Goal: Use online tool/utility: Utilize a website feature to perform a specific function

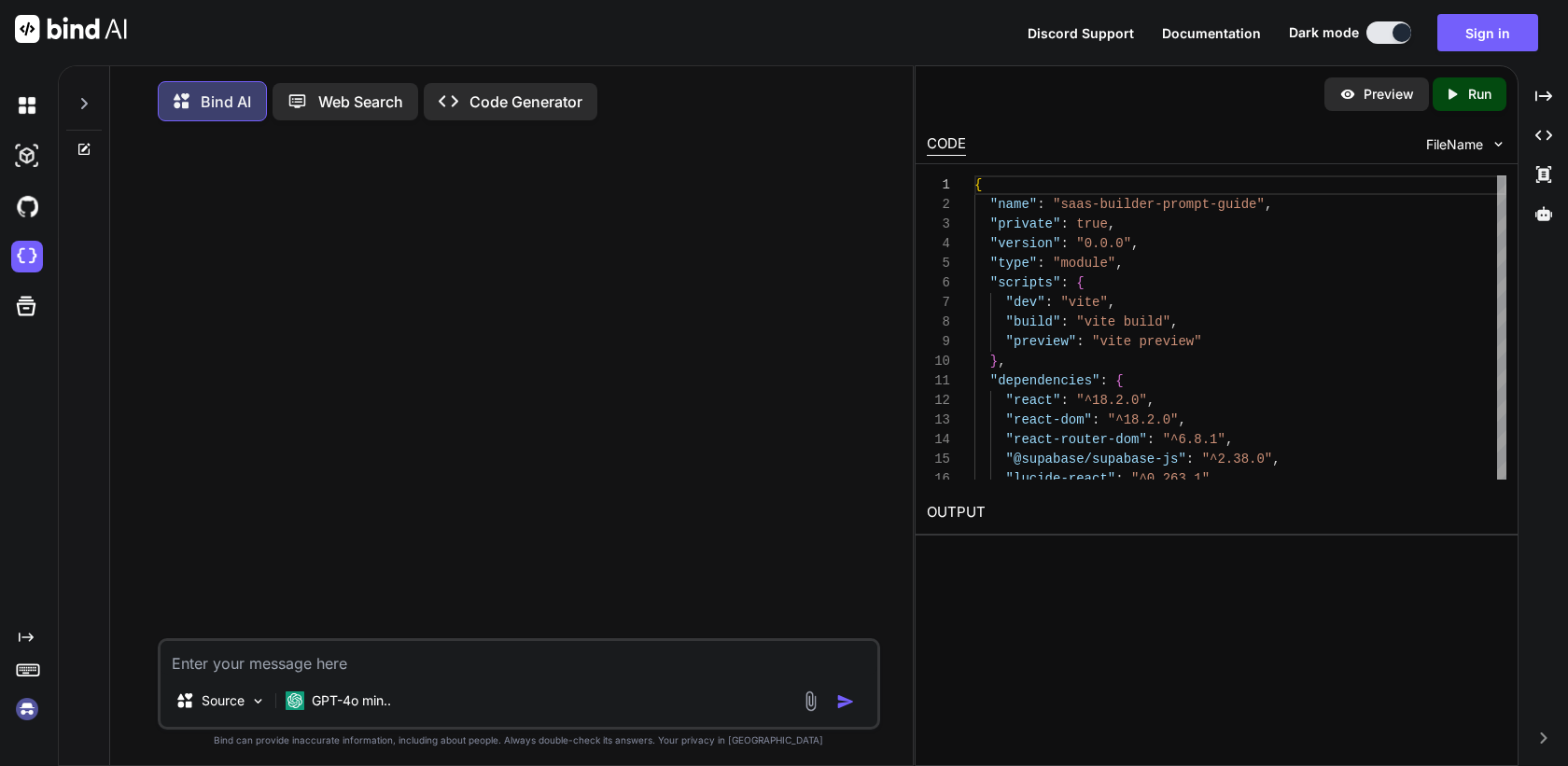
scroll to position [9, 0]
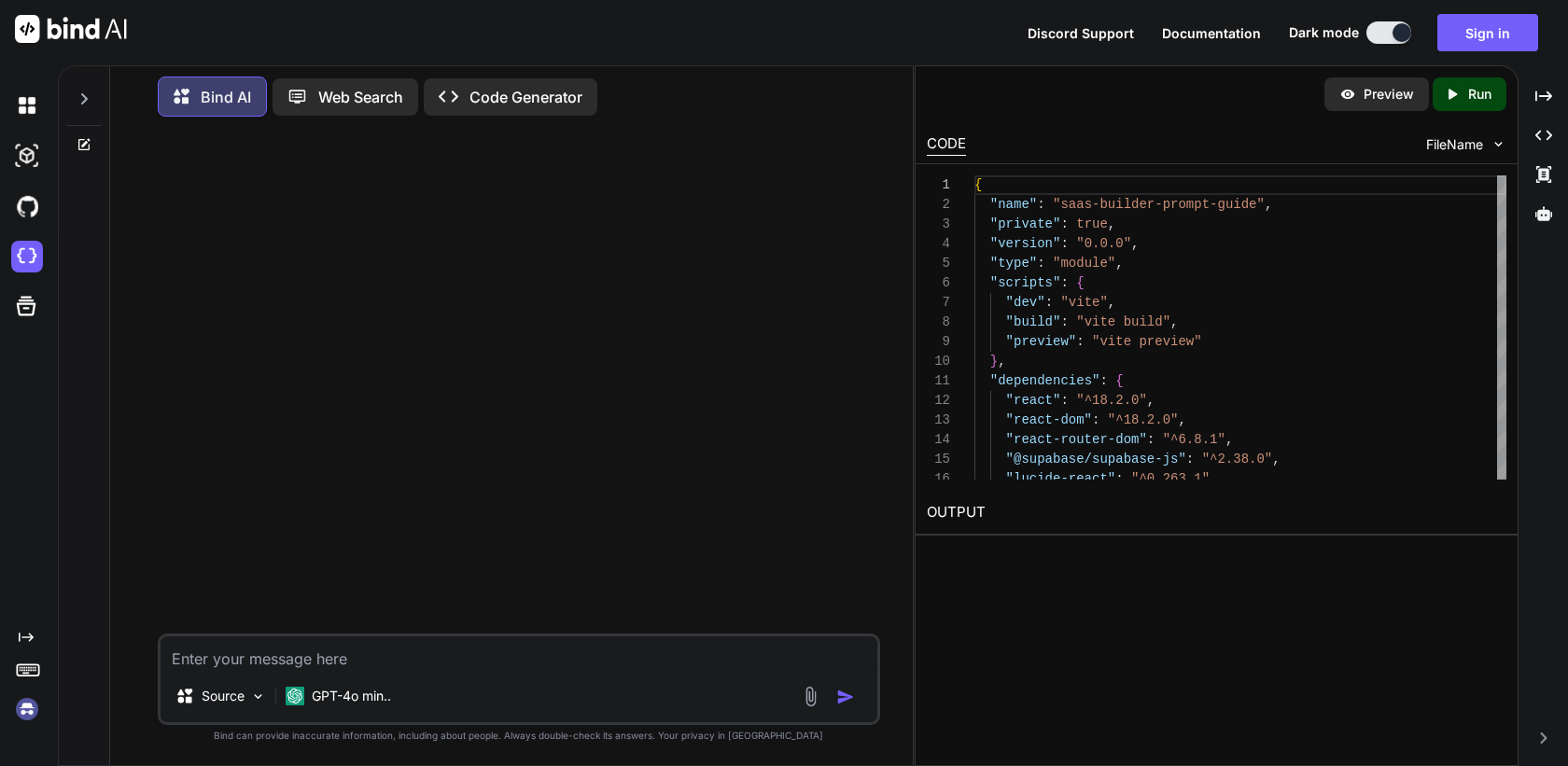
type textarea "x"
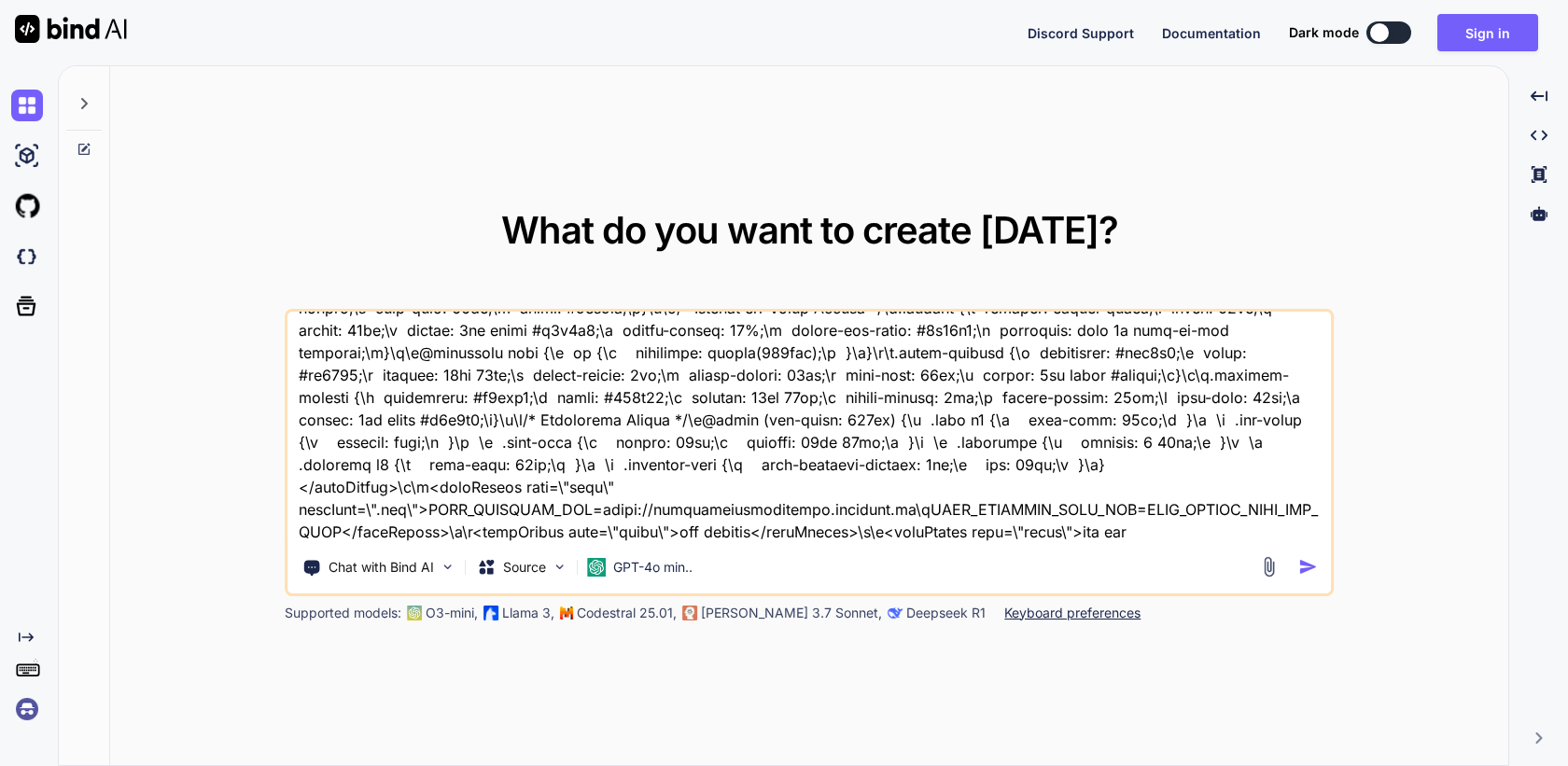
drag, startPoint x: 292, startPoint y: 334, endPoint x: 797, endPoint y: 593, distance: 567.5
click at [797, 593] on div "Chat with Bind AI Source GPT-4o min.." at bounding box center [810, 452] width 1049 height 288
type textarea "extract files from this: "content": "Let me completely restore your app to the …"
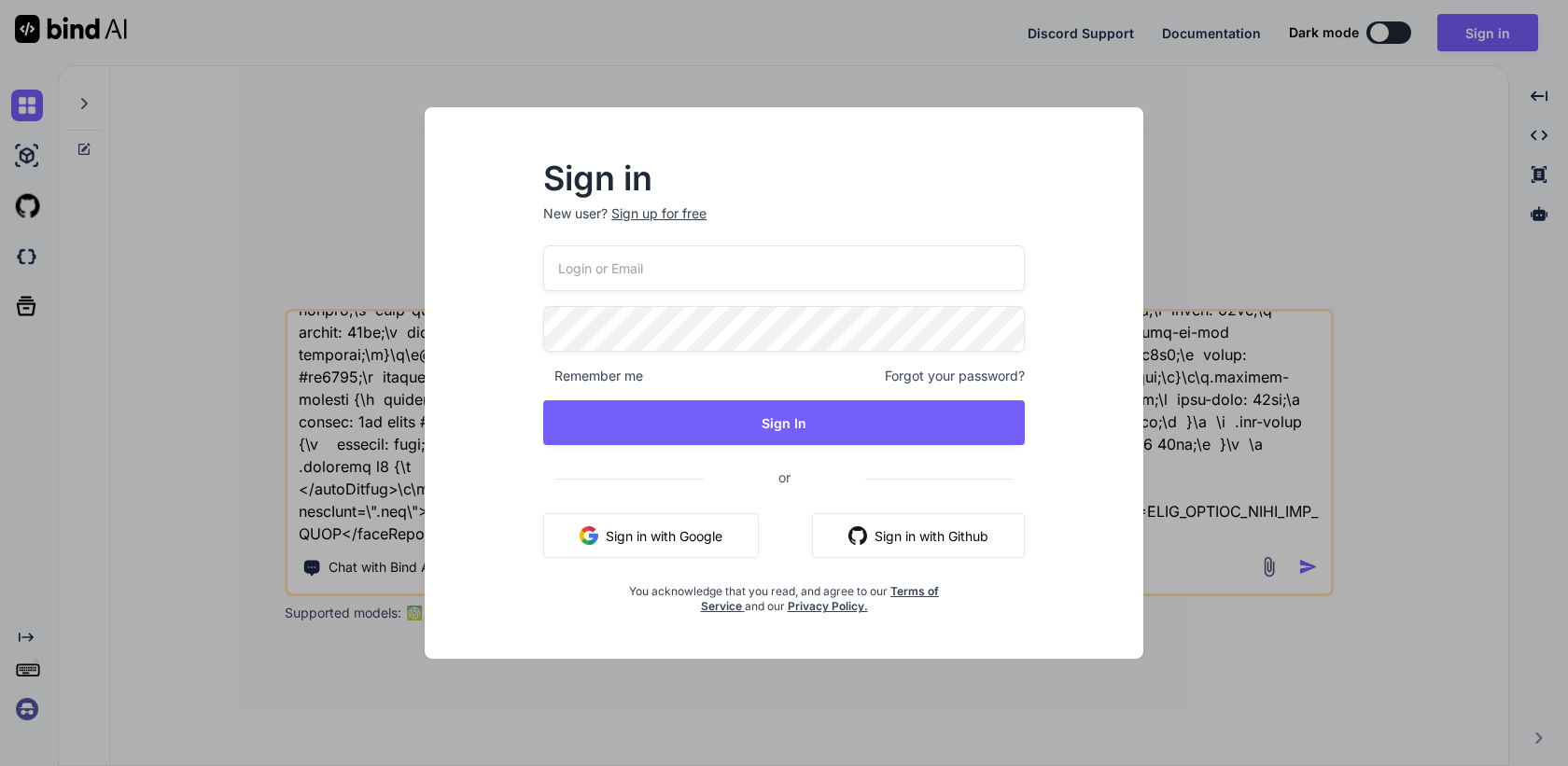
click at [28, 707] on div "Sign in New user? Sign up for free Remember me Forgot your password? Sign In or…" at bounding box center [784, 383] width 1568 height 766
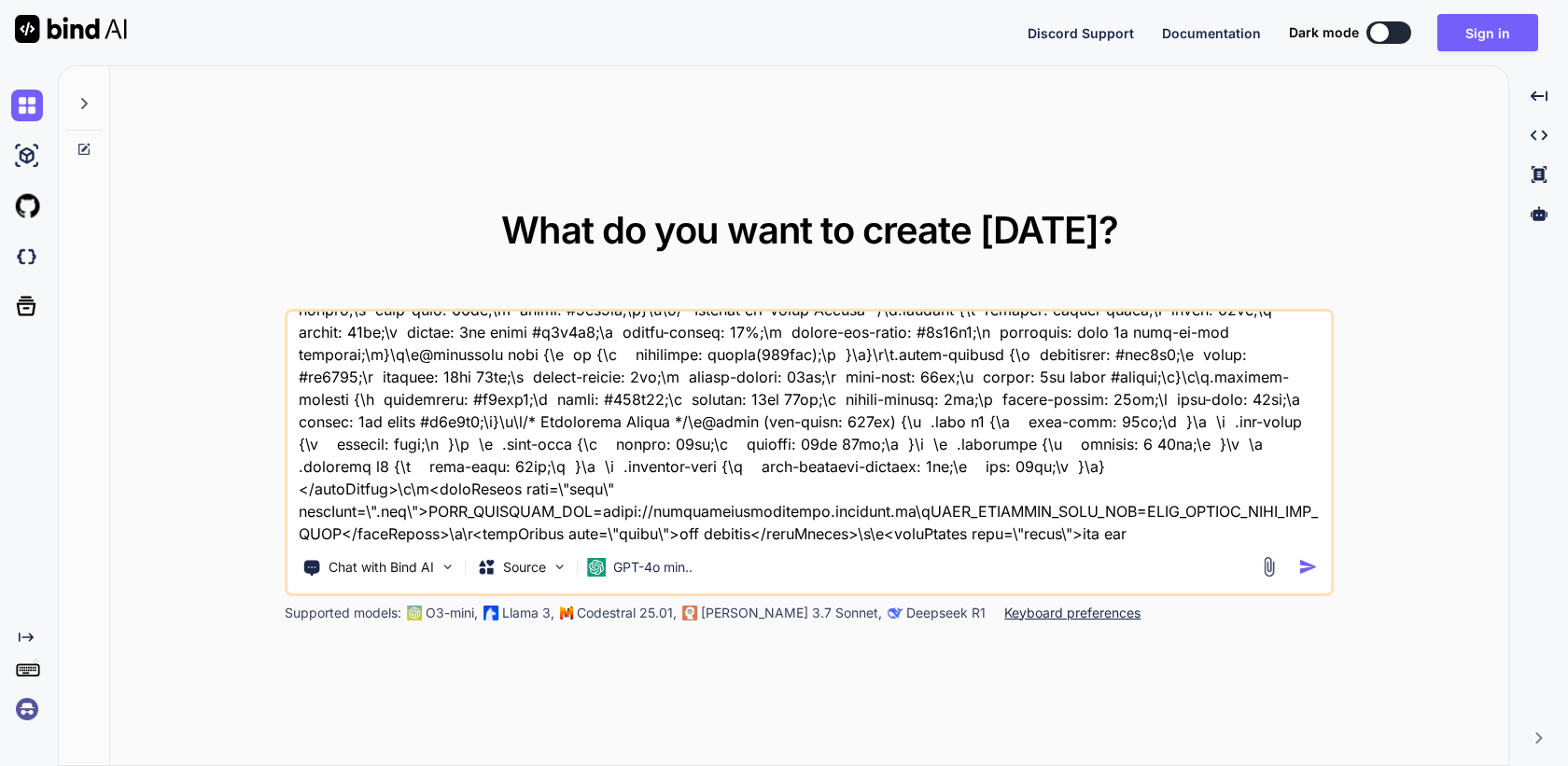
click at [29, 705] on img at bounding box center [27, 709] width 31 height 31
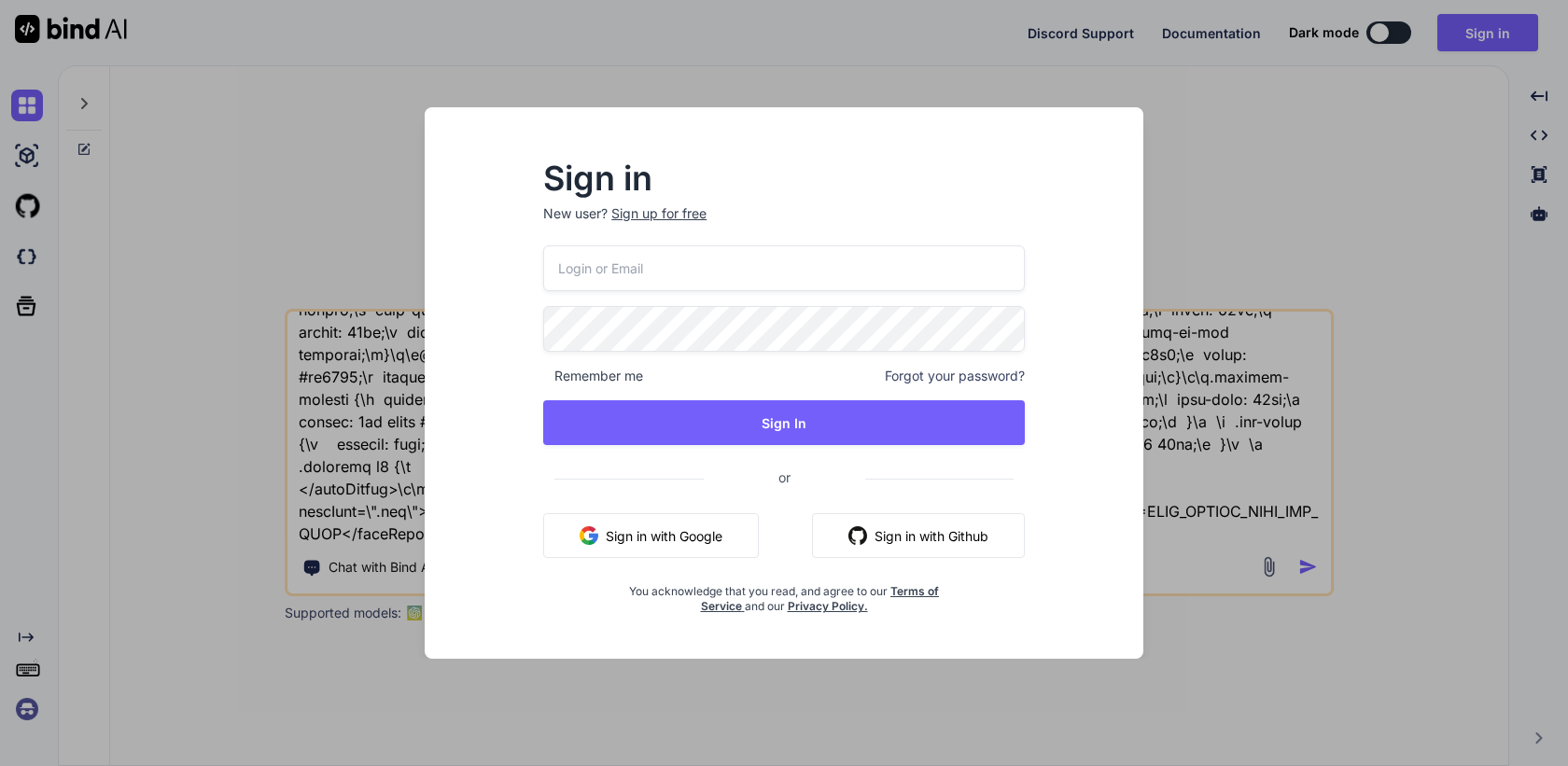
click at [592, 547] on button "Sign in with Google" at bounding box center [650, 535] width 215 height 45
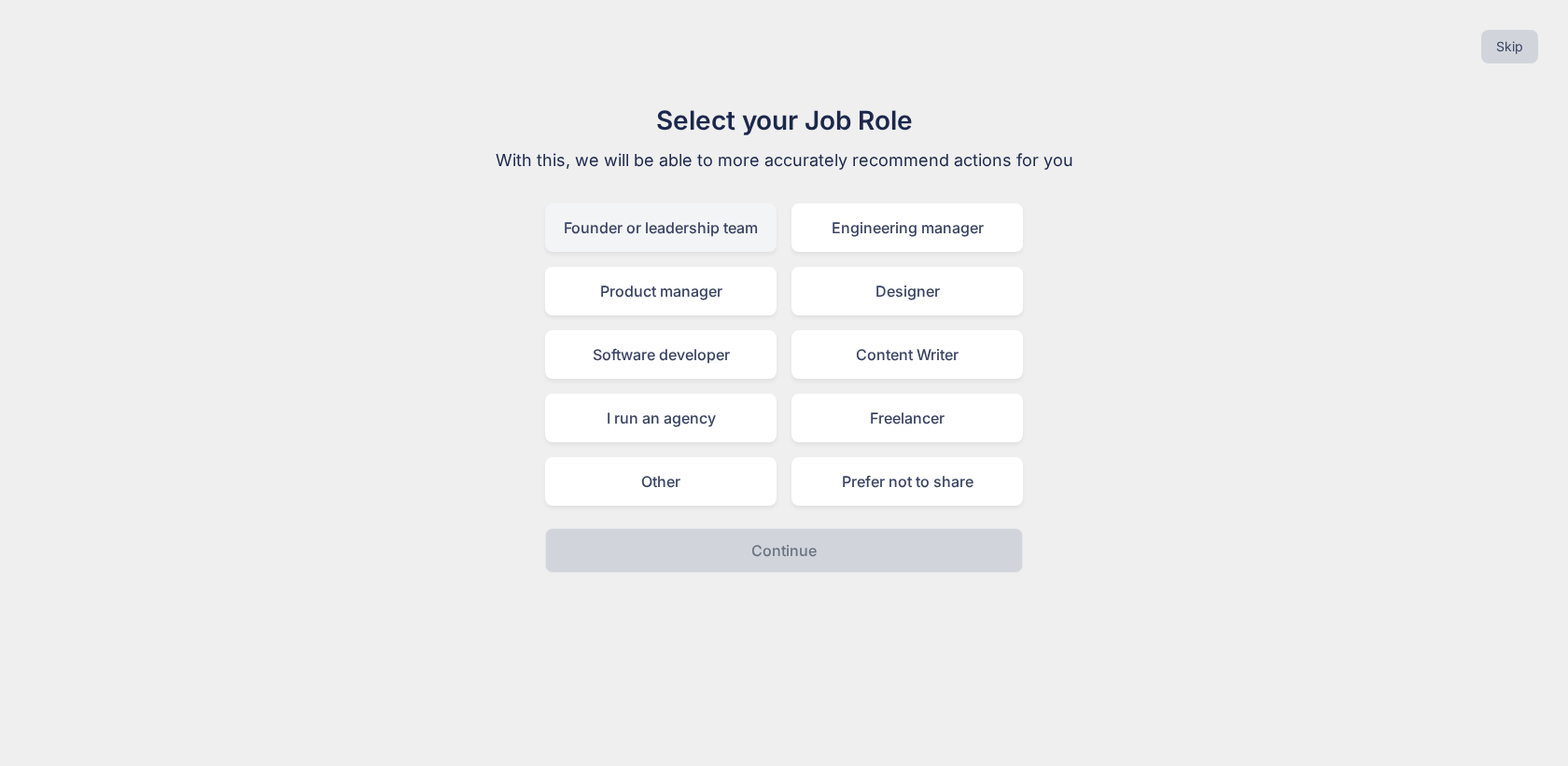
click at [640, 225] on div "Founder or leadership team" at bounding box center [661, 227] width 232 height 48
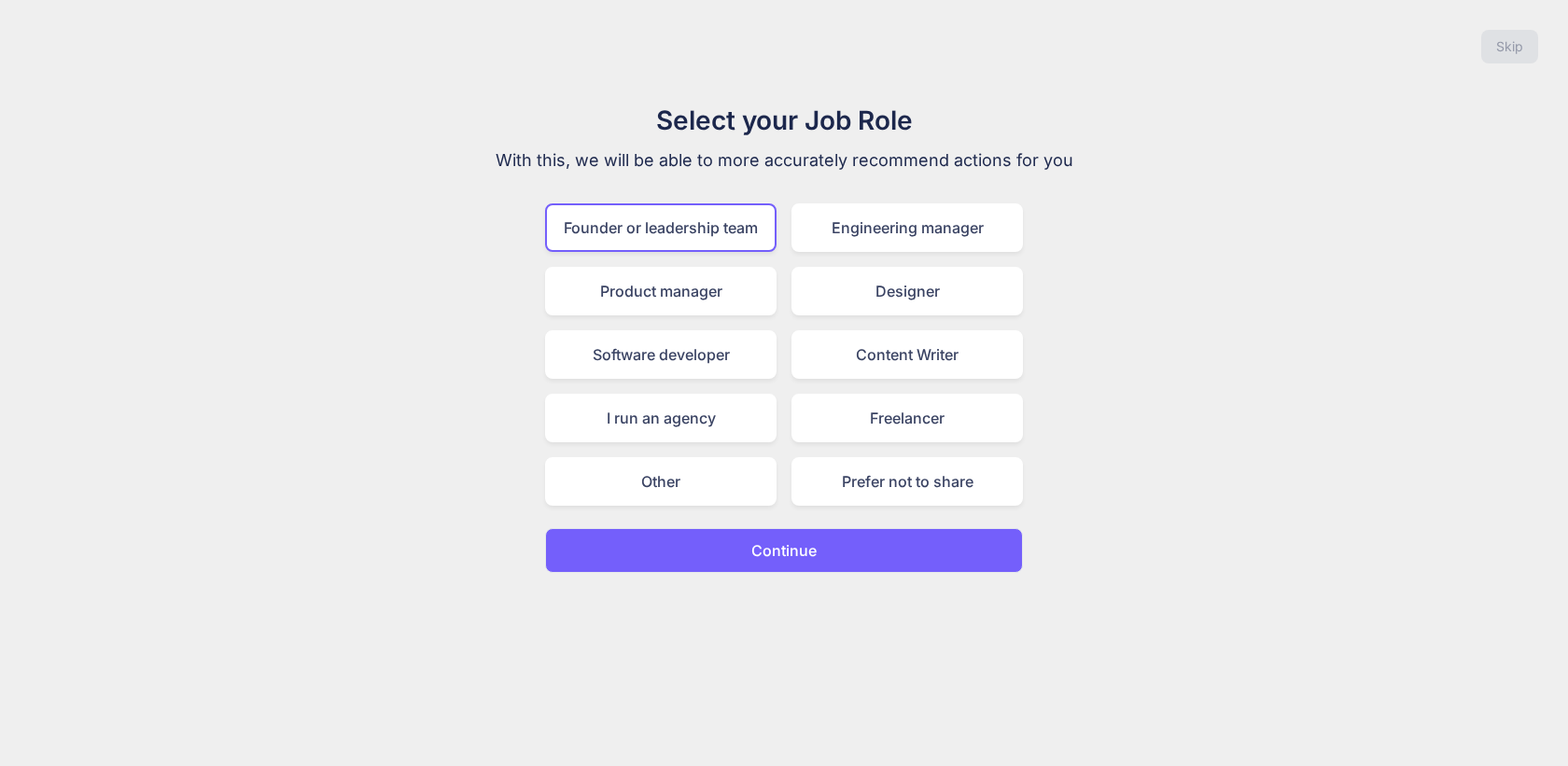
click at [782, 557] on p "Continue" at bounding box center [784, 550] width 65 height 23
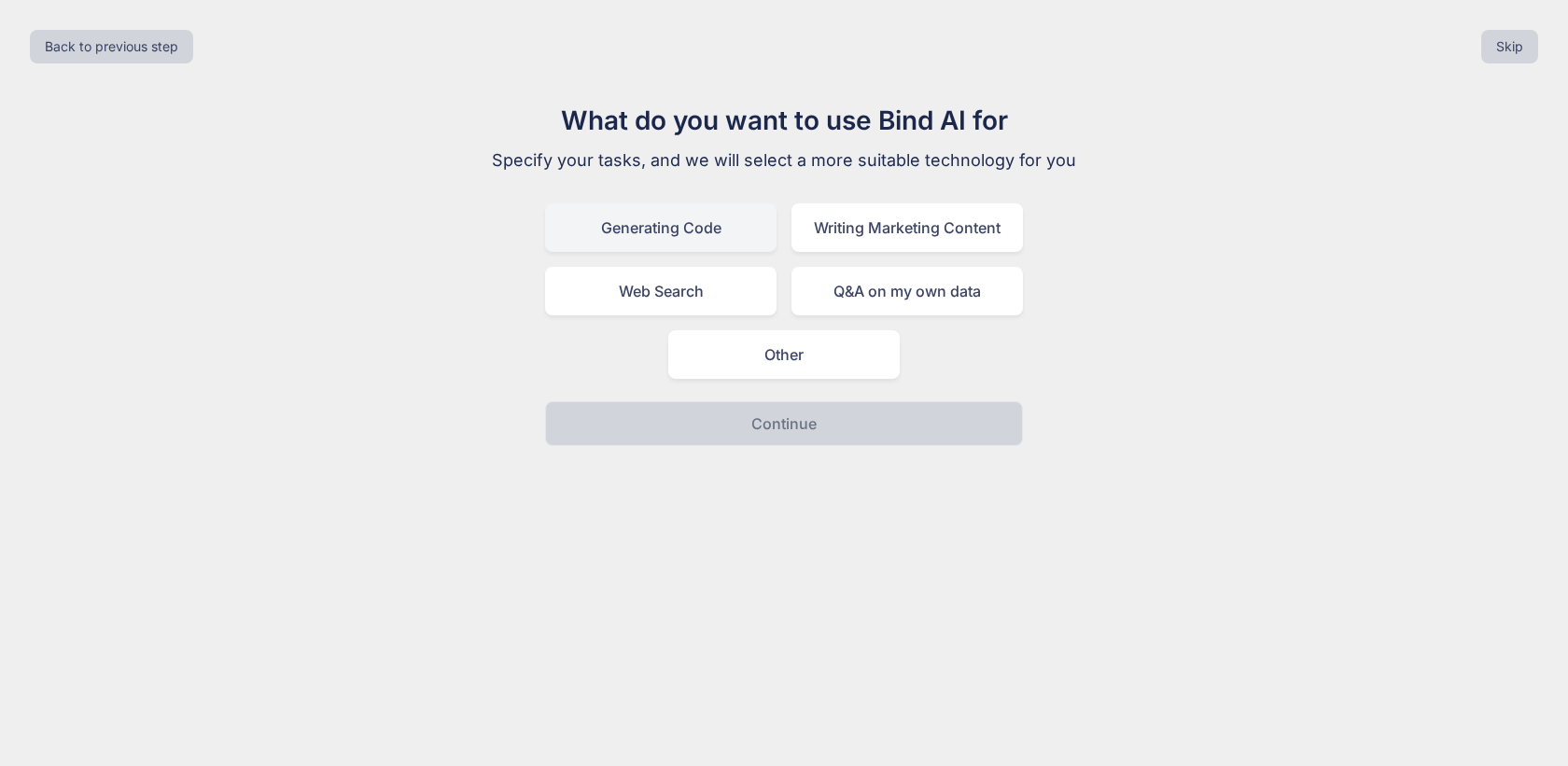
click at [675, 209] on div "Generating Code" at bounding box center [661, 227] width 232 height 48
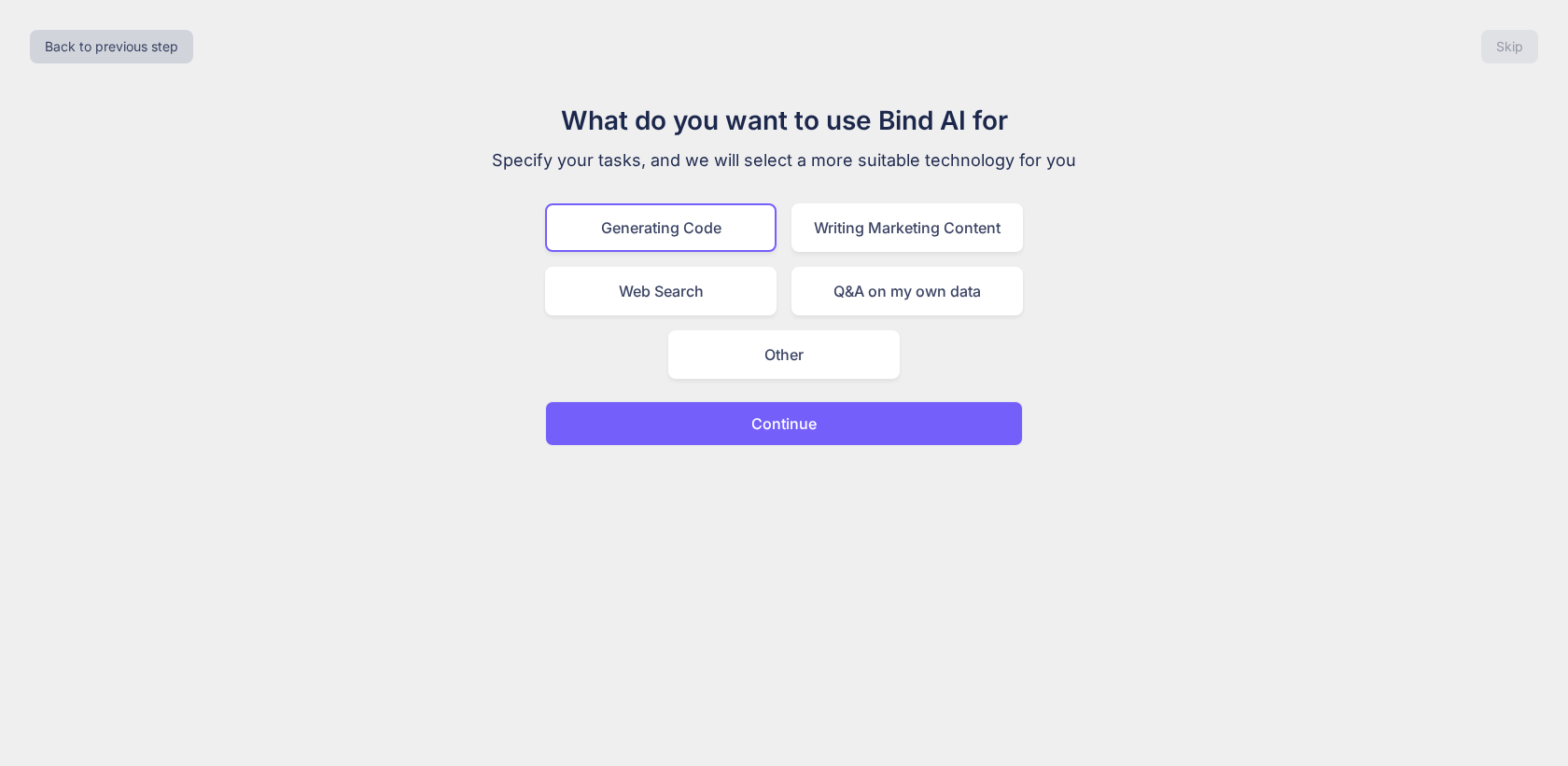
click at [782, 425] on p "Continue" at bounding box center [784, 423] width 65 height 23
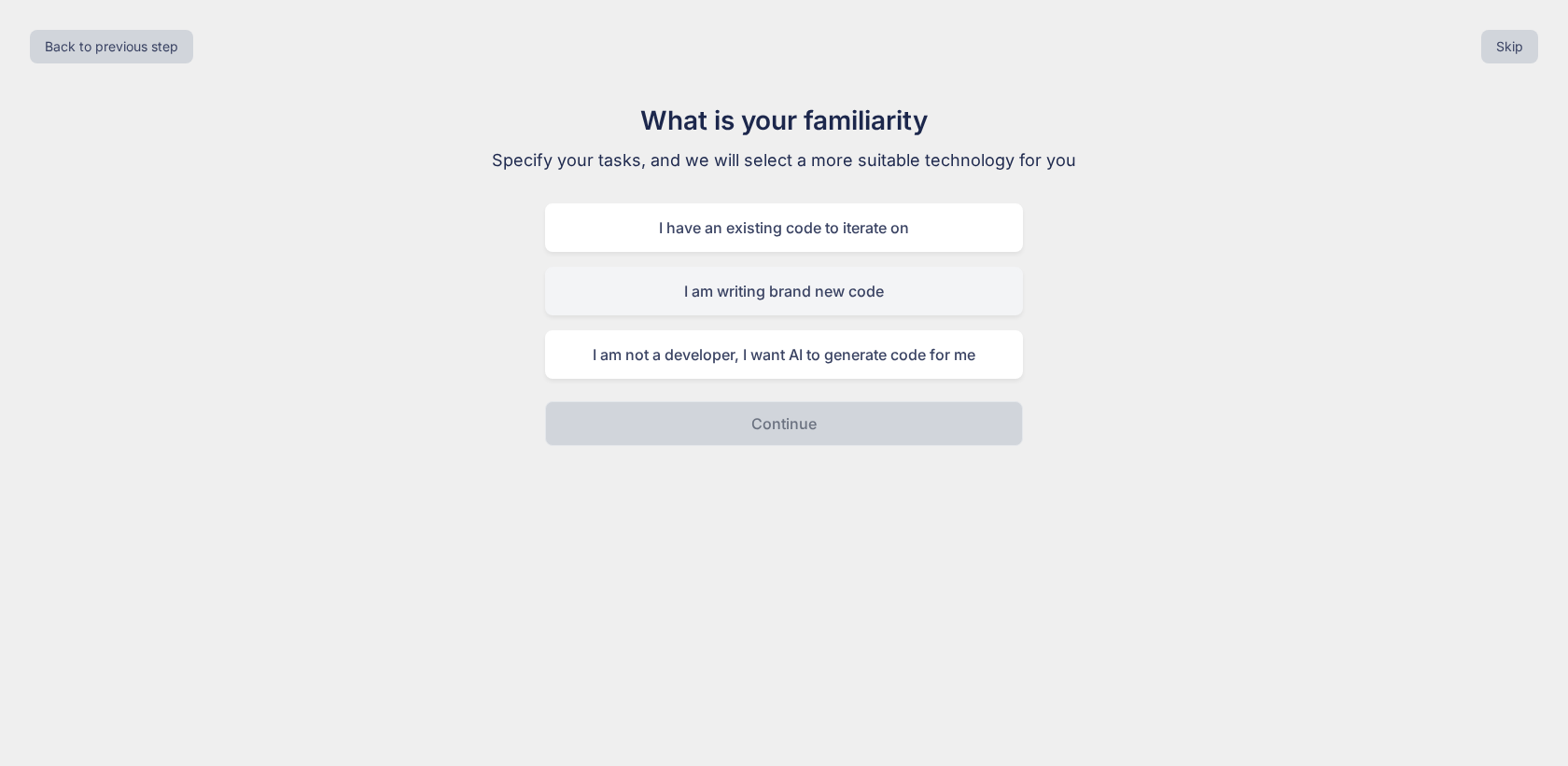
click at [781, 288] on div "I am writing brand new code" at bounding box center [784, 291] width 477 height 48
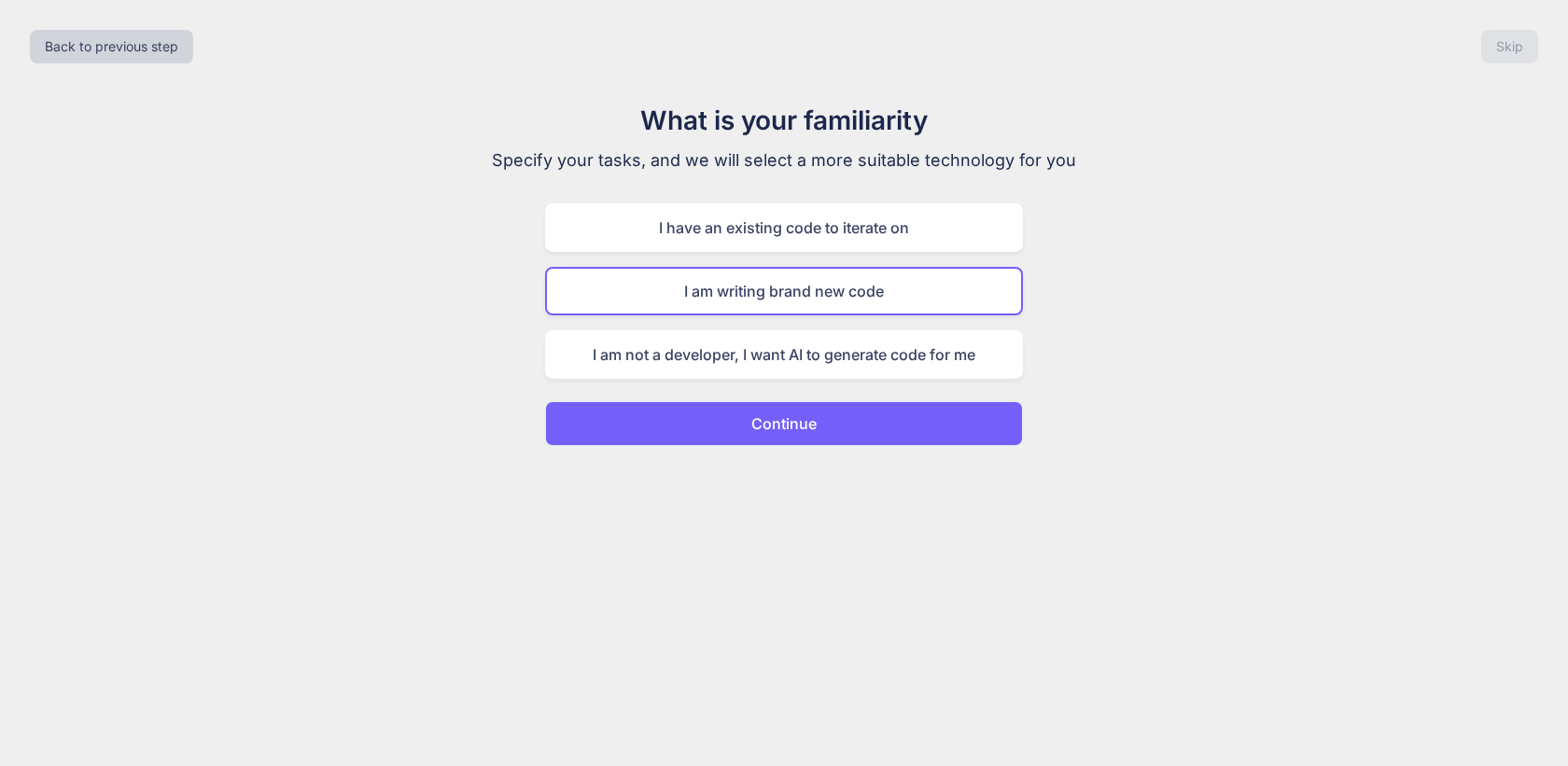
click at [801, 434] on p "Continue" at bounding box center [784, 423] width 65 height 23
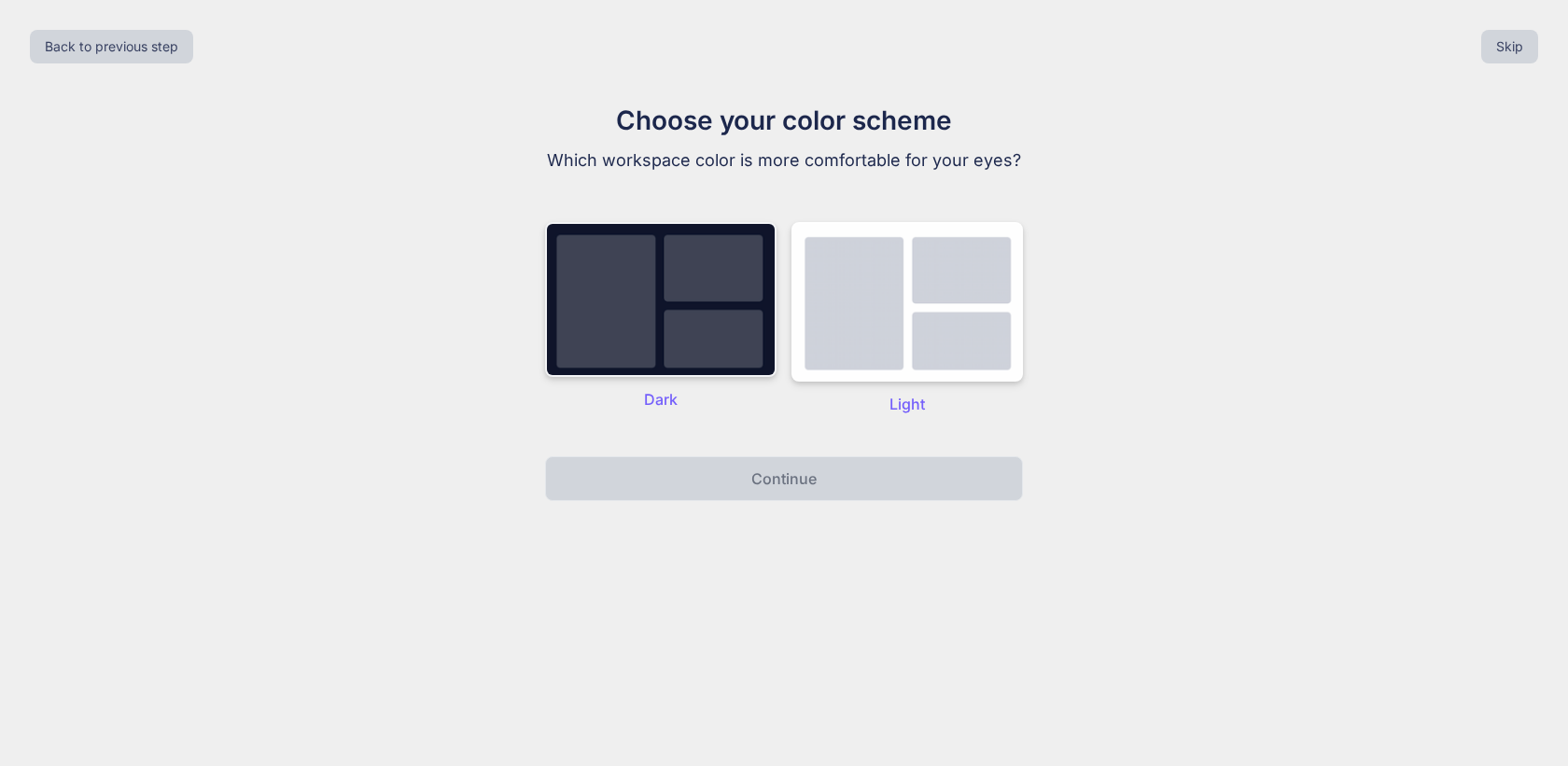
click at [731, 325] on img at bounding box center [661, 300] width 232 height 155
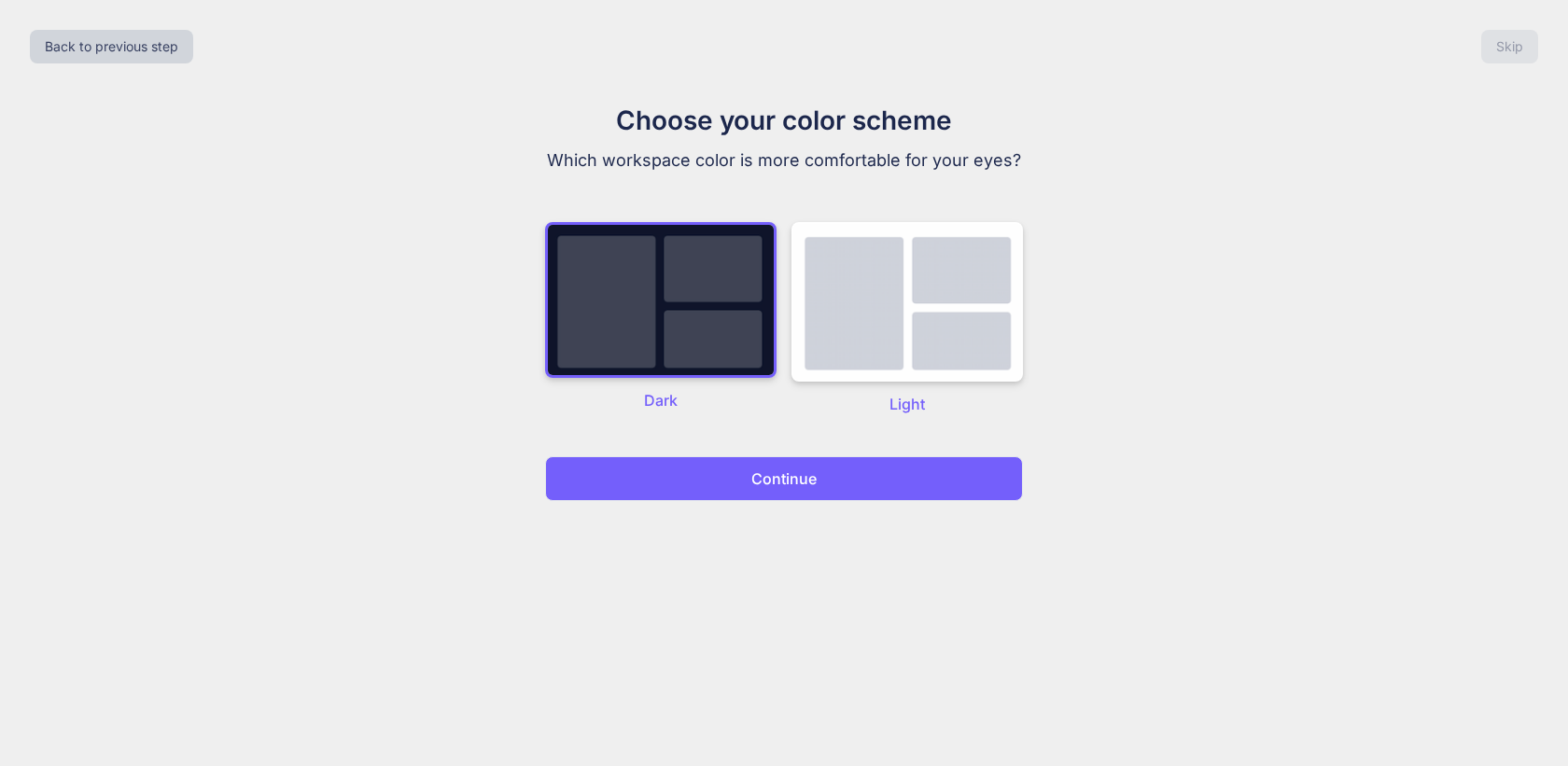
click at [756, 481] on p "Continue" at bounding box center [784, 478] width 65 height 23
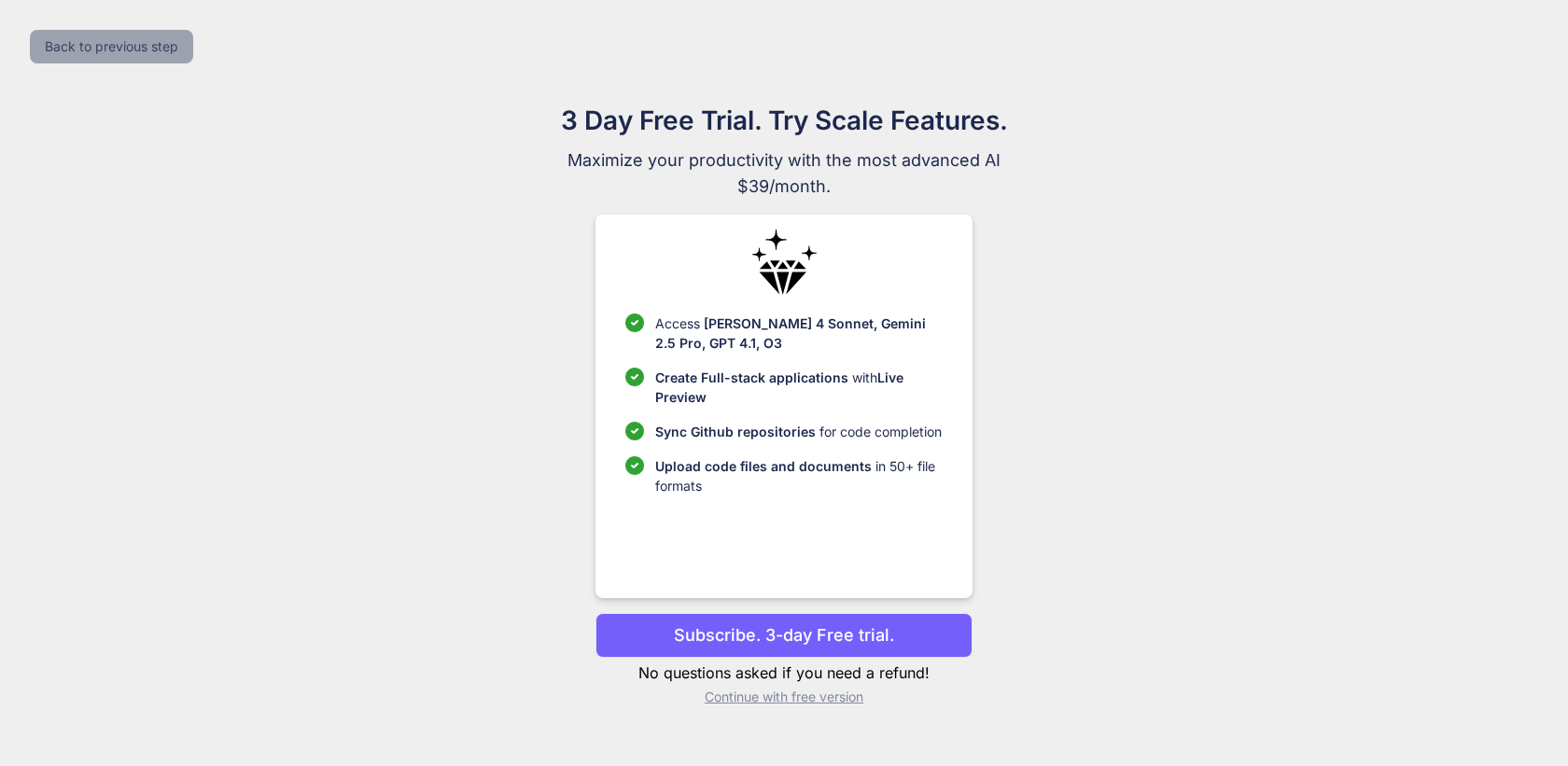
click at [145, 48] on button "Back to previous step" at bounding box center [111, 46] width 163 height 33
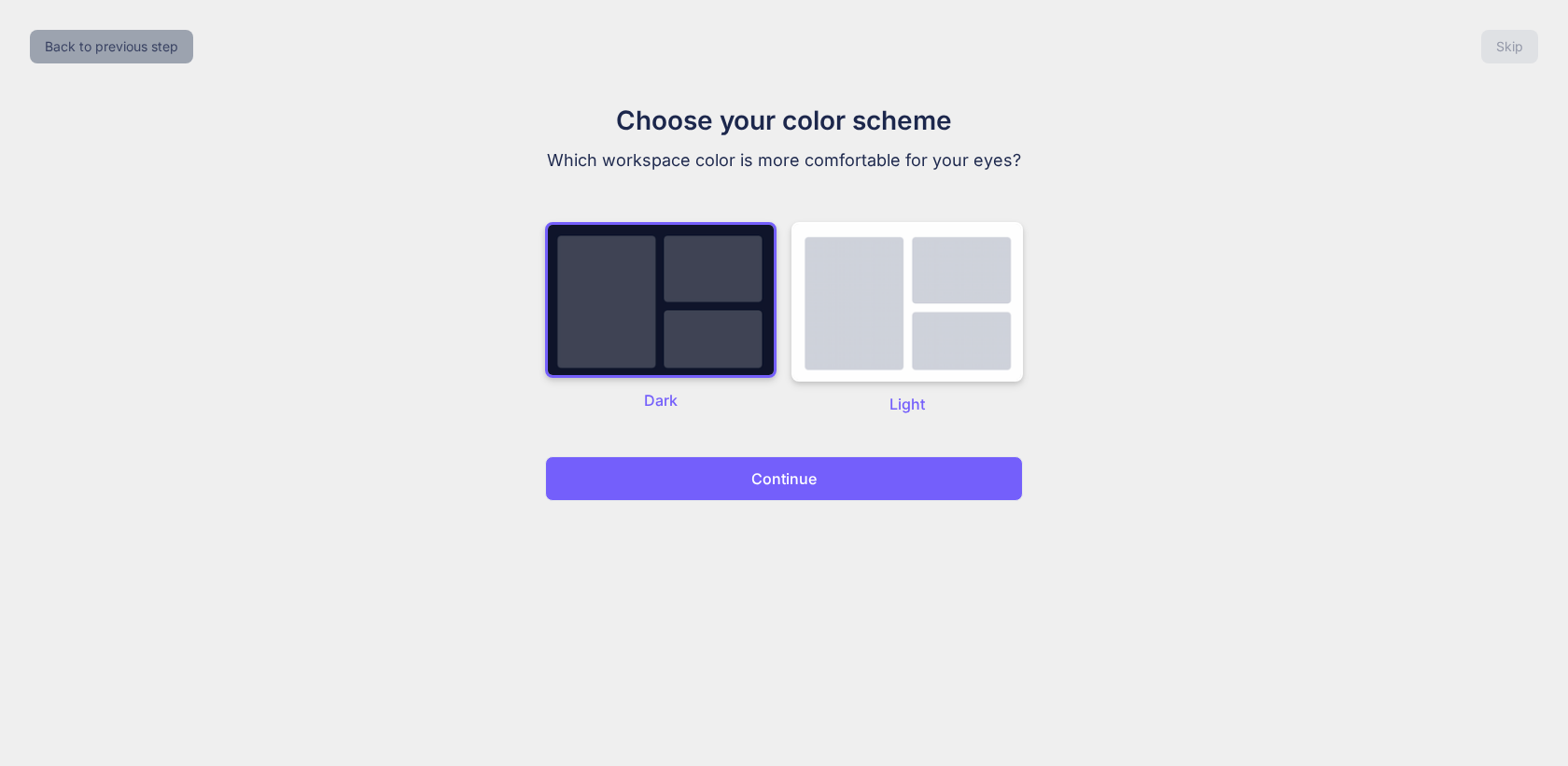
click at [145, 48] on button "Back to previous step" at bounding box center [111, 46] width 163 height 33
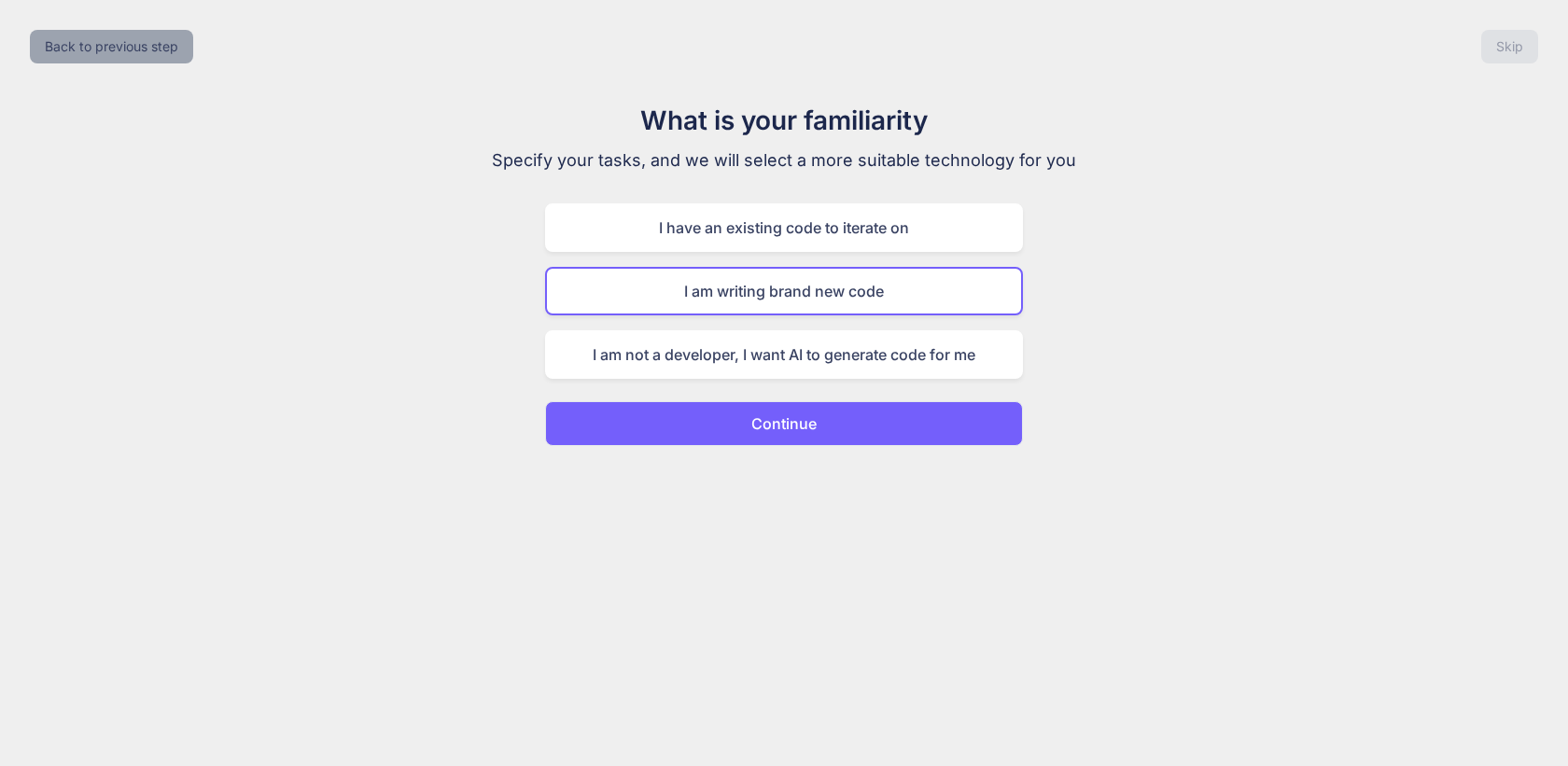
click at [117, 47] on button "Back to previous step" at bounding box center [111, 46] width 163 height 33
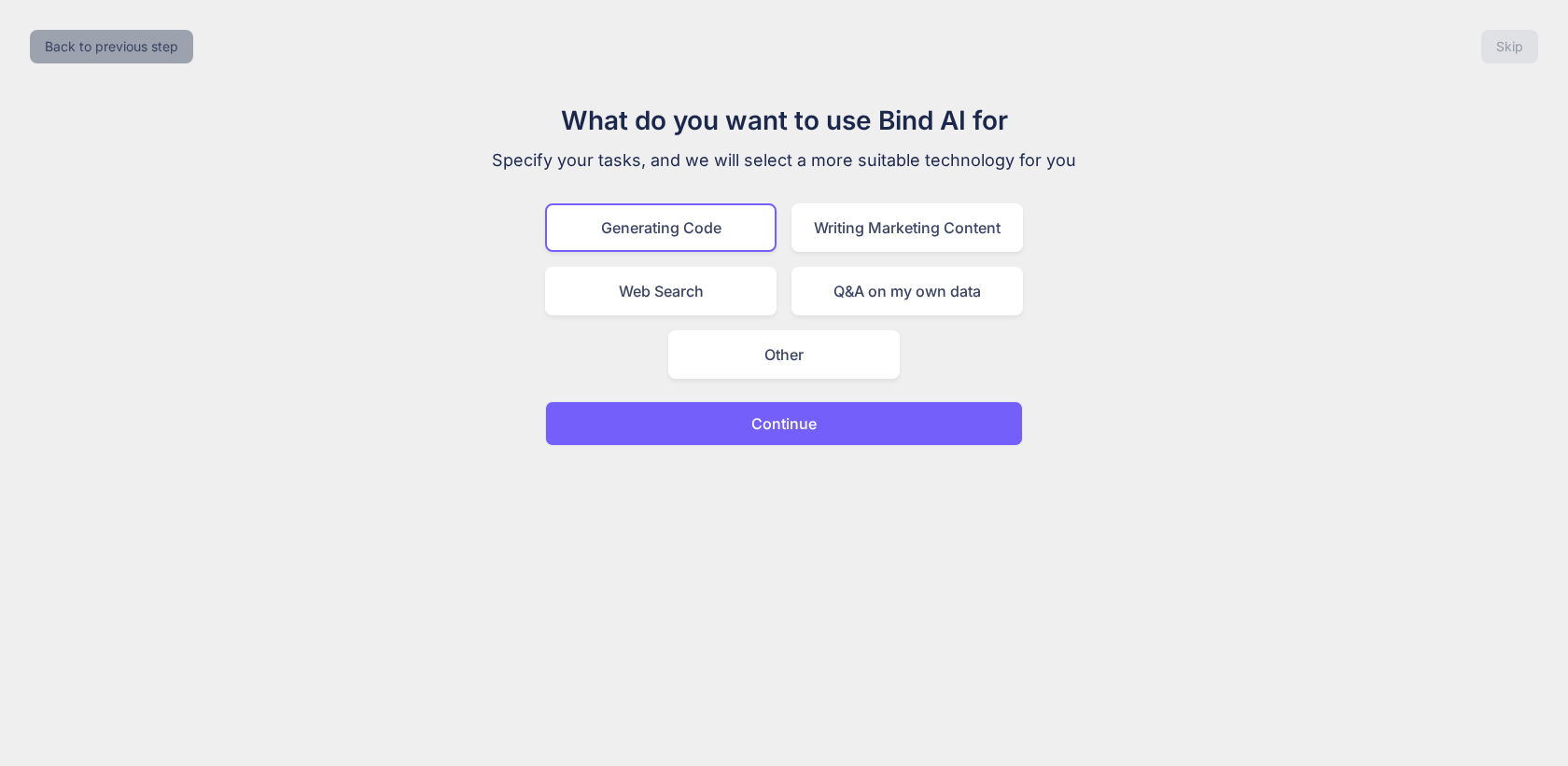
click at [117, 48] on button "Back to previous step" at bounding box center [111, 46] width 163 height 33
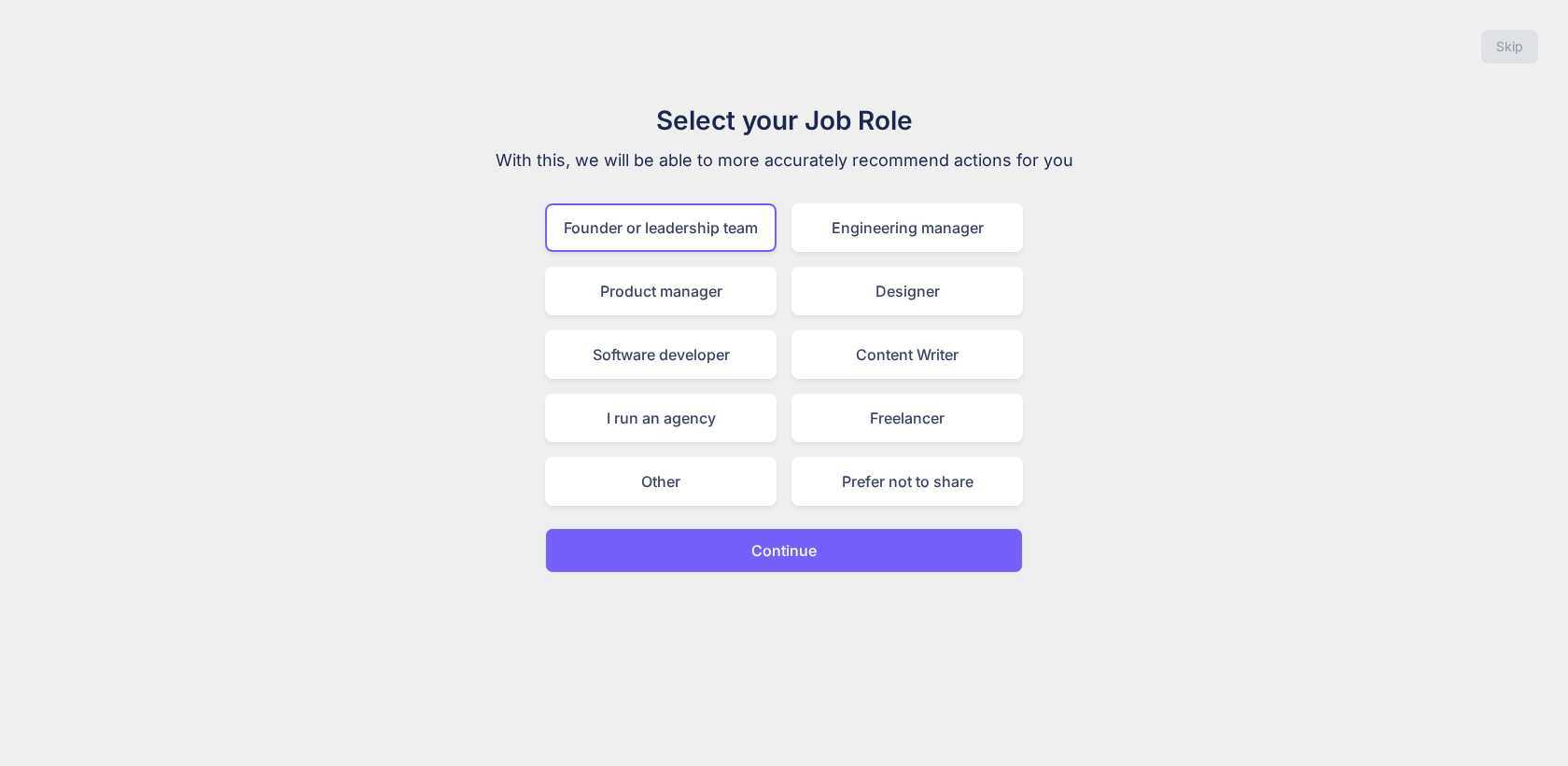
click at [789, 549] on p "Continue" at bounding box center [784, 550] width 65 height 23
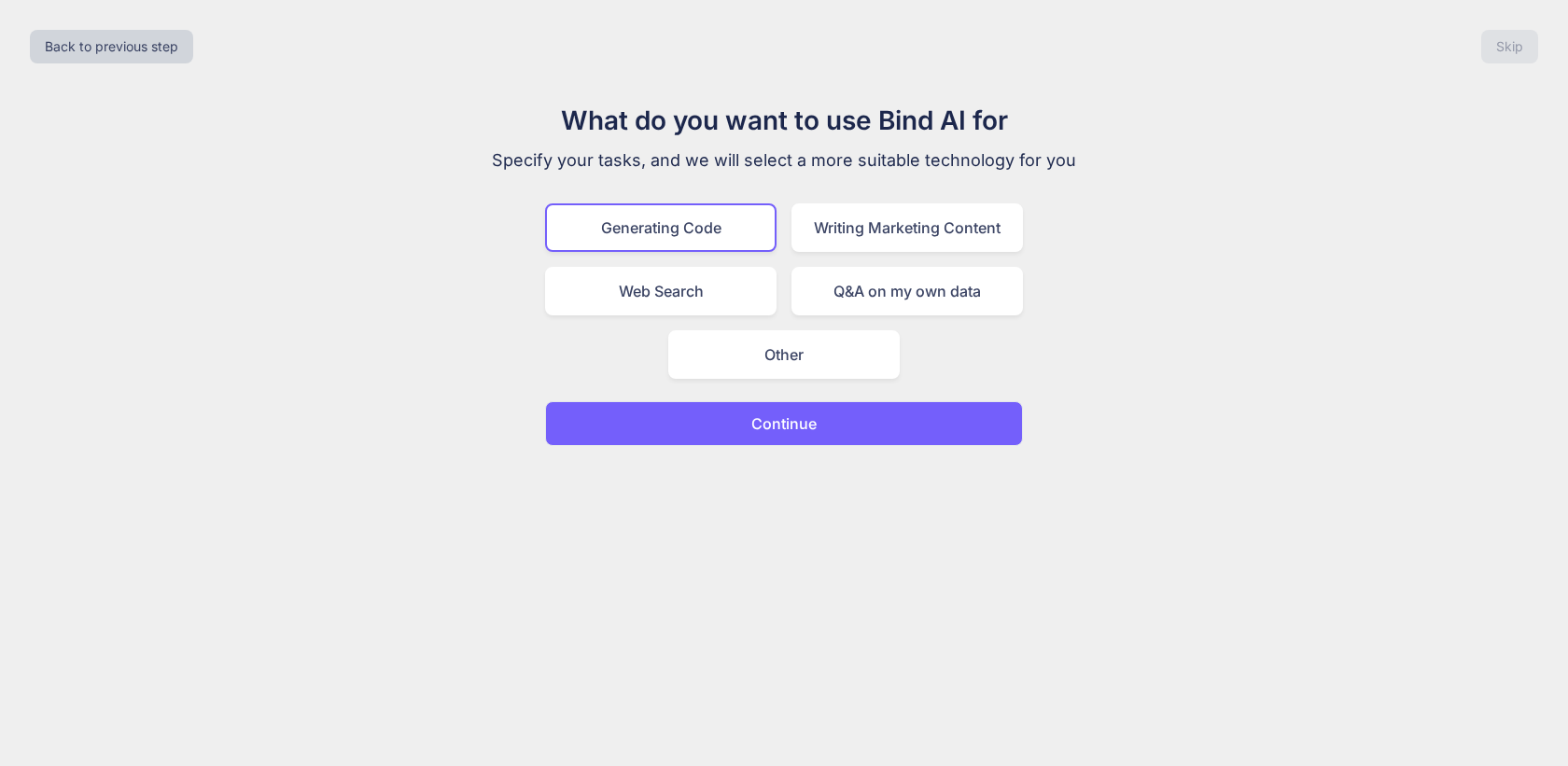
click at [767, 420] on p "Continue" at bounding box center [784, 423] width 65 height 23
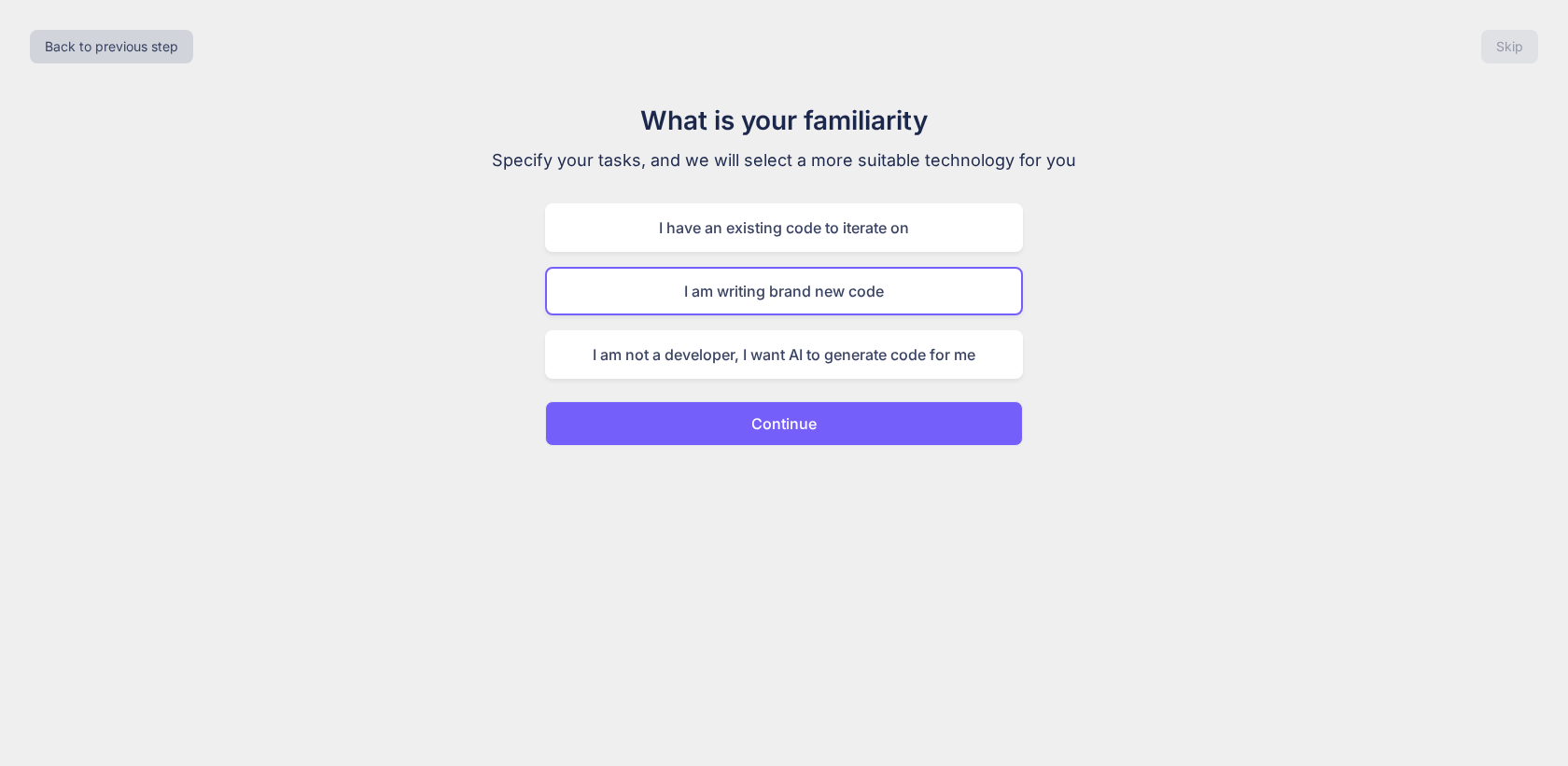
click at [767, 420] on p "Continue" at bounding box center [784, 423] width 65 height 23
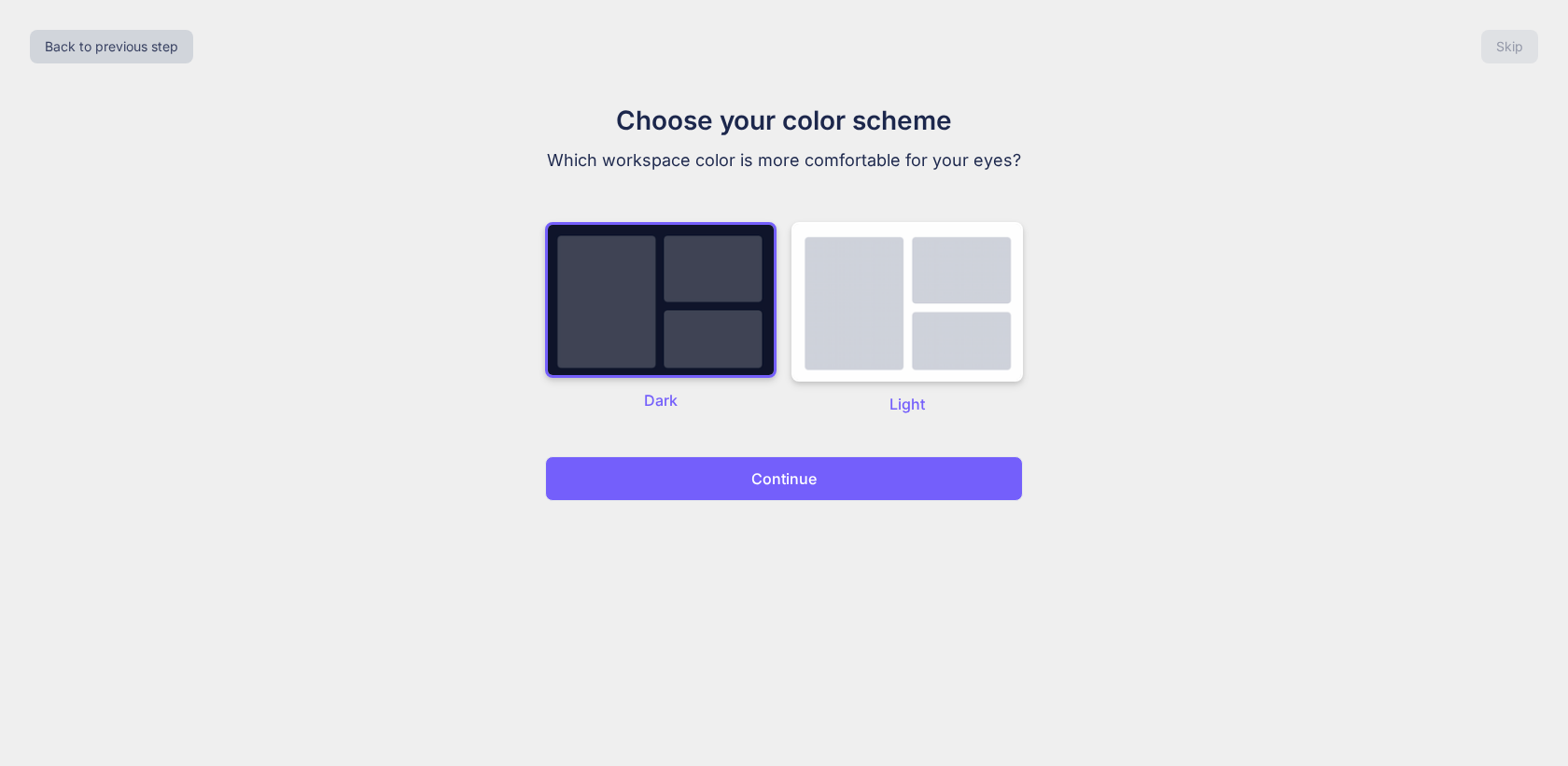
click at [792, 488] on p "Continue" at bounding box center [784, 478] width 65 height 23
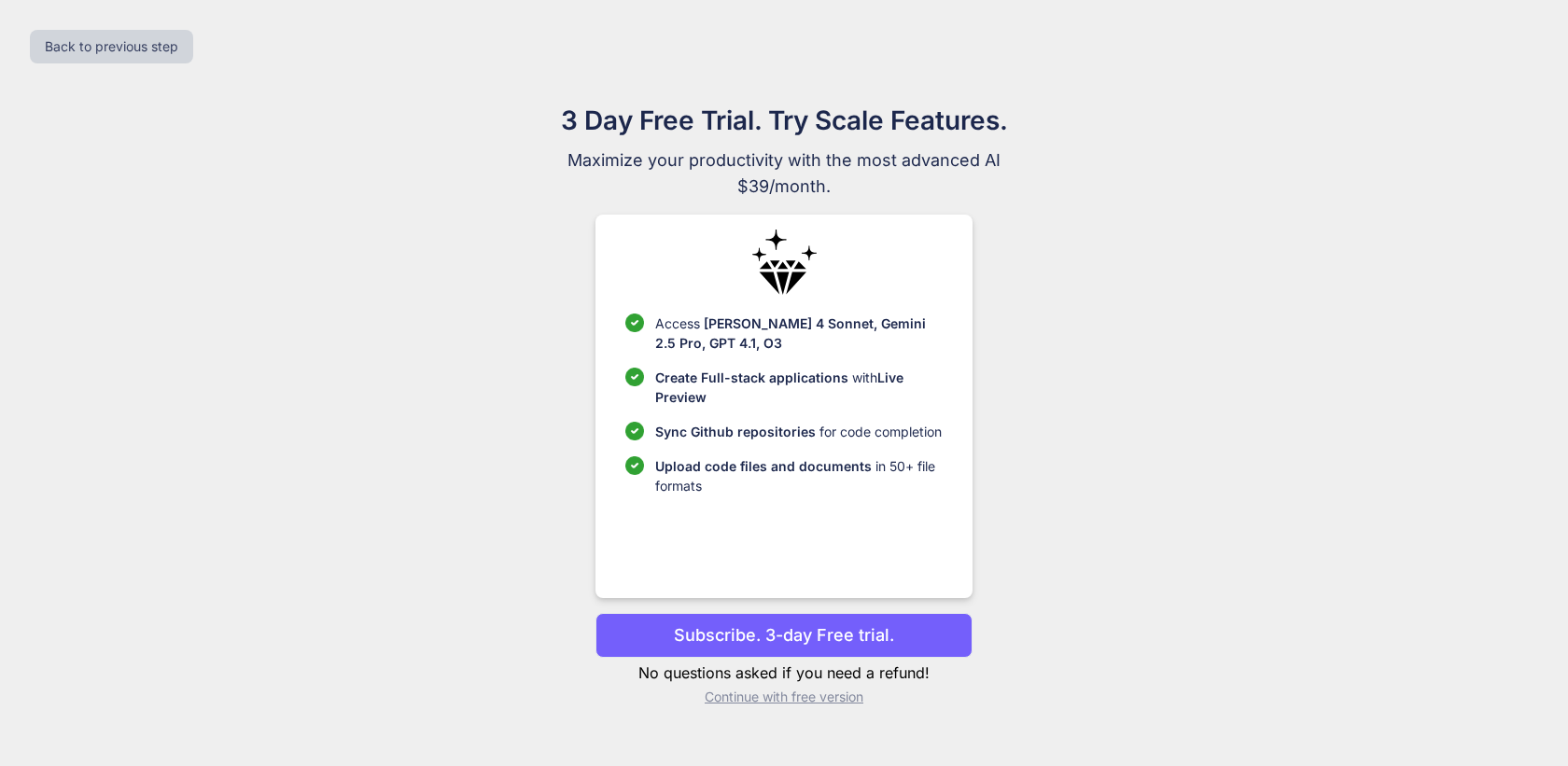
click at [804, 706] on div "3 Day Free Trial. Try Scale Features. Maximize your productivity with the most …" at bounding box center [783, 411] width 836 height 621
click at [791, 697] on p "Continue with free version" at bounding box center [783, 696] width 376 height 19
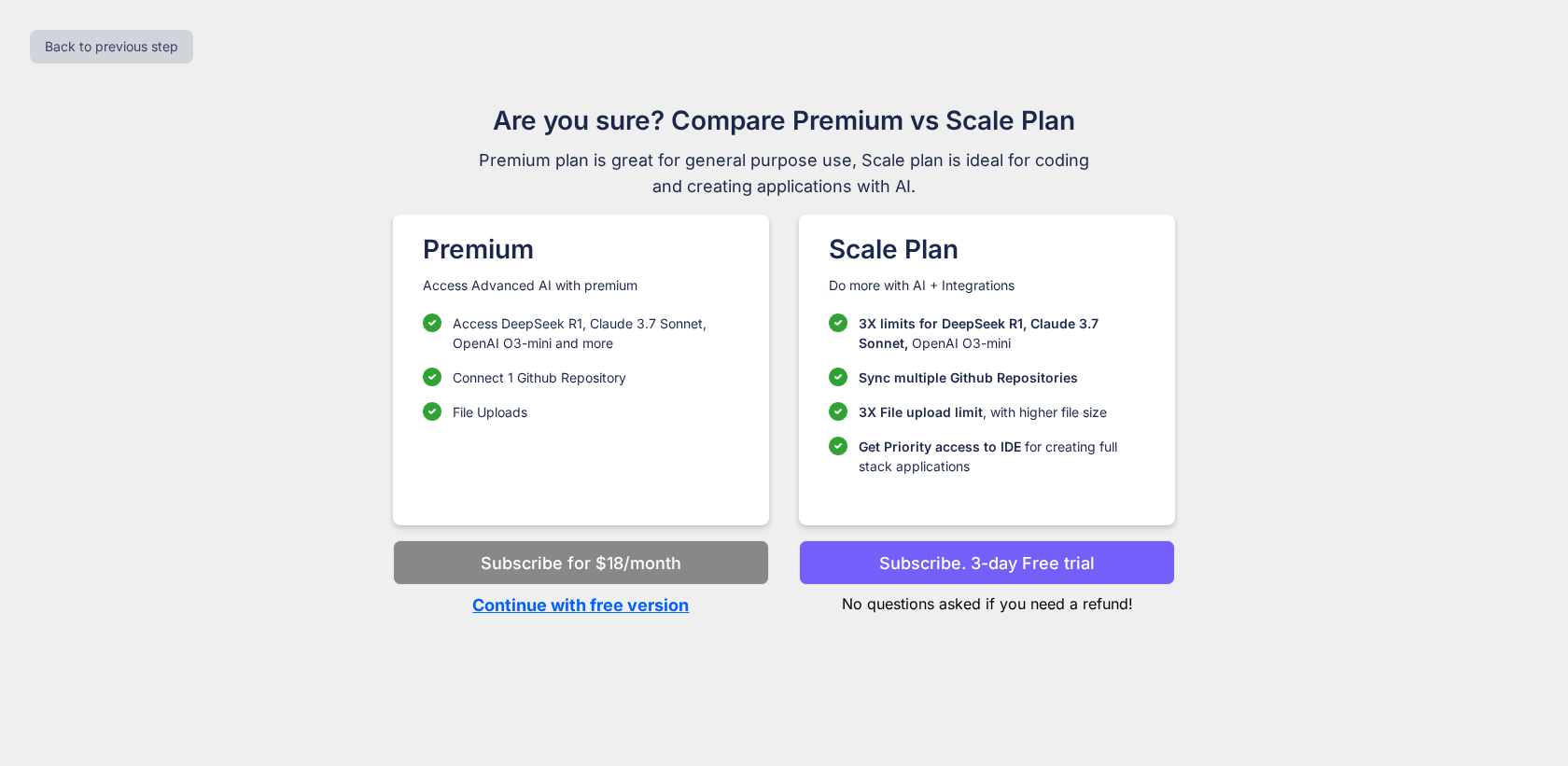
click at [627, 611] on p "Continue with free version" at bounding box center [581, 605] width 376 height 26
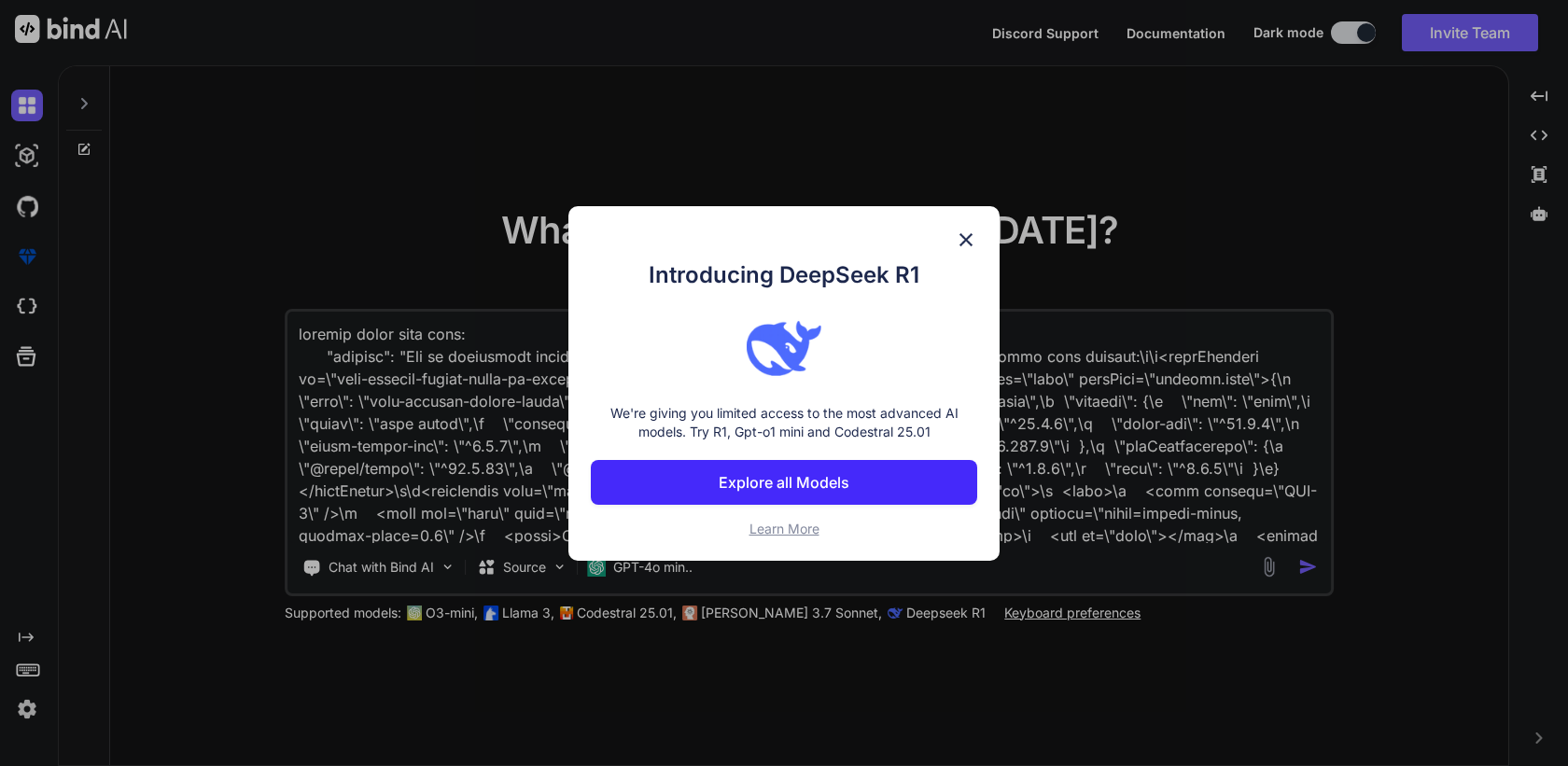
click at [970, 243] on img at bounding box center [966, 240] width 23 height 23
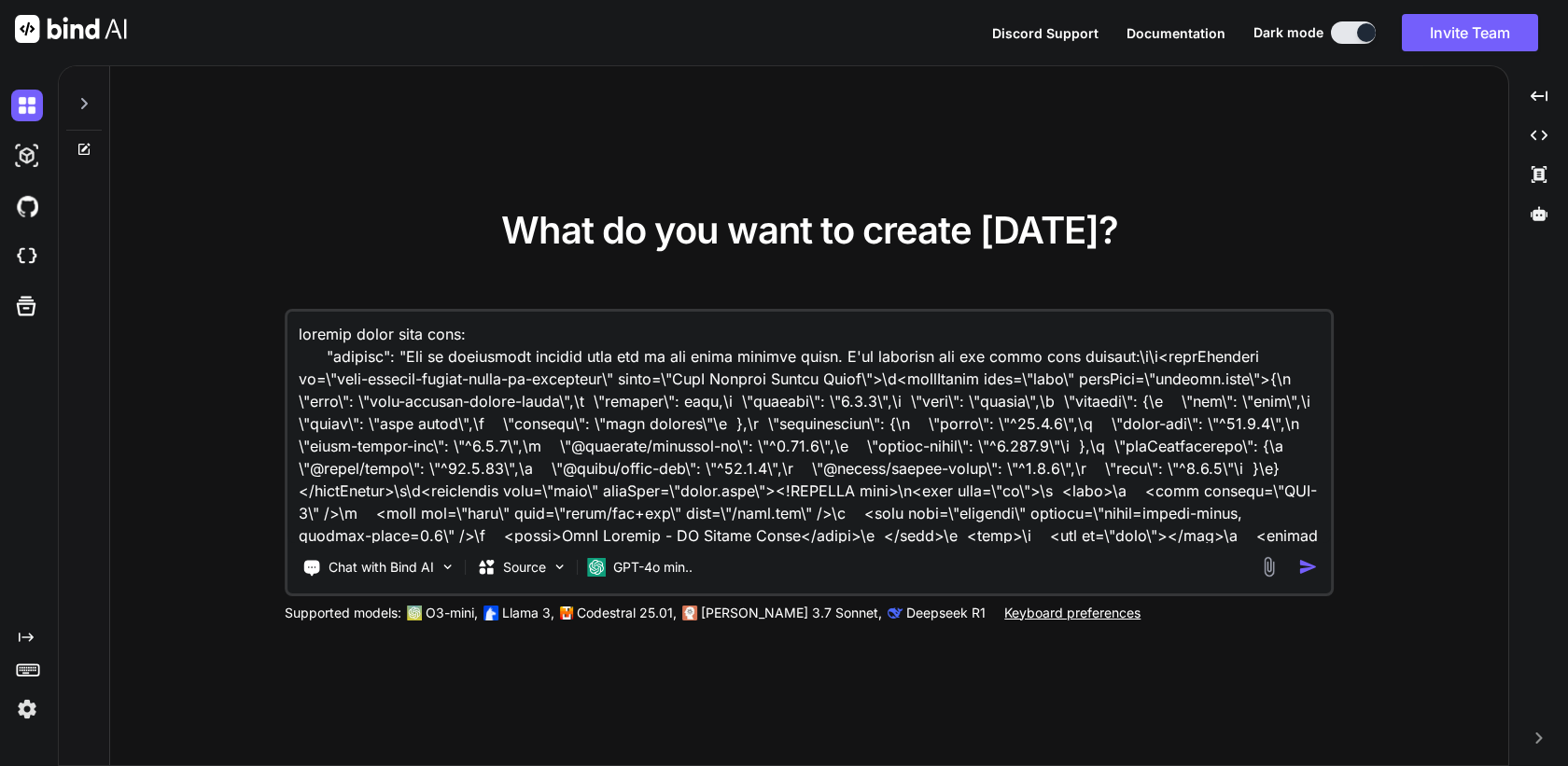
click at [325, 359] on textarea at bounding box center [810, 427] width 1043 height 232
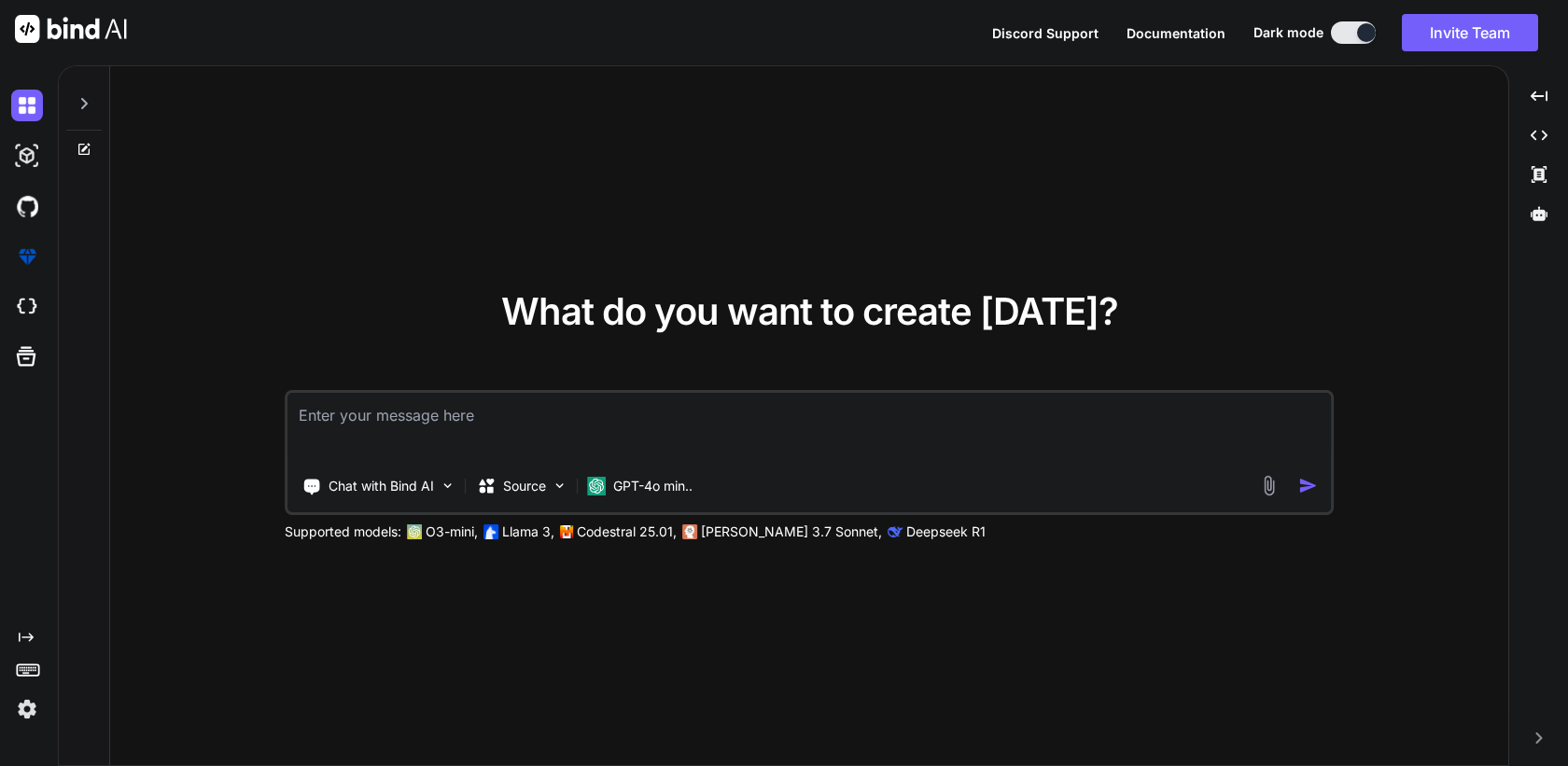
click at [86, 91] on div at bounding box center [84, 98] width 35 height 65
click at [86, 101] on icon at bounding box center [84, 103] width 15 height 15
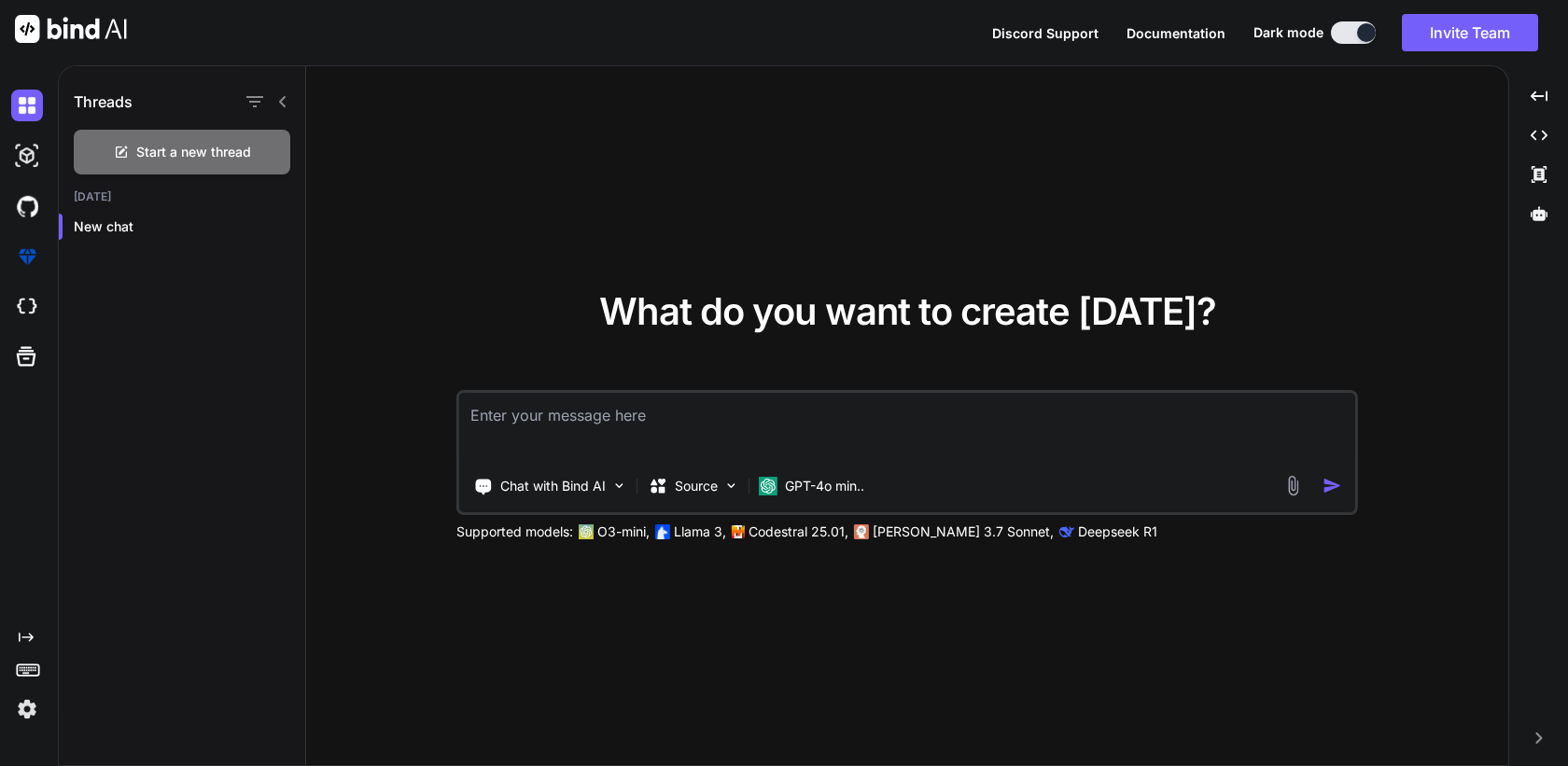
click at [282, 102] on icon at bounding box center [282, 101] width 15 height 15
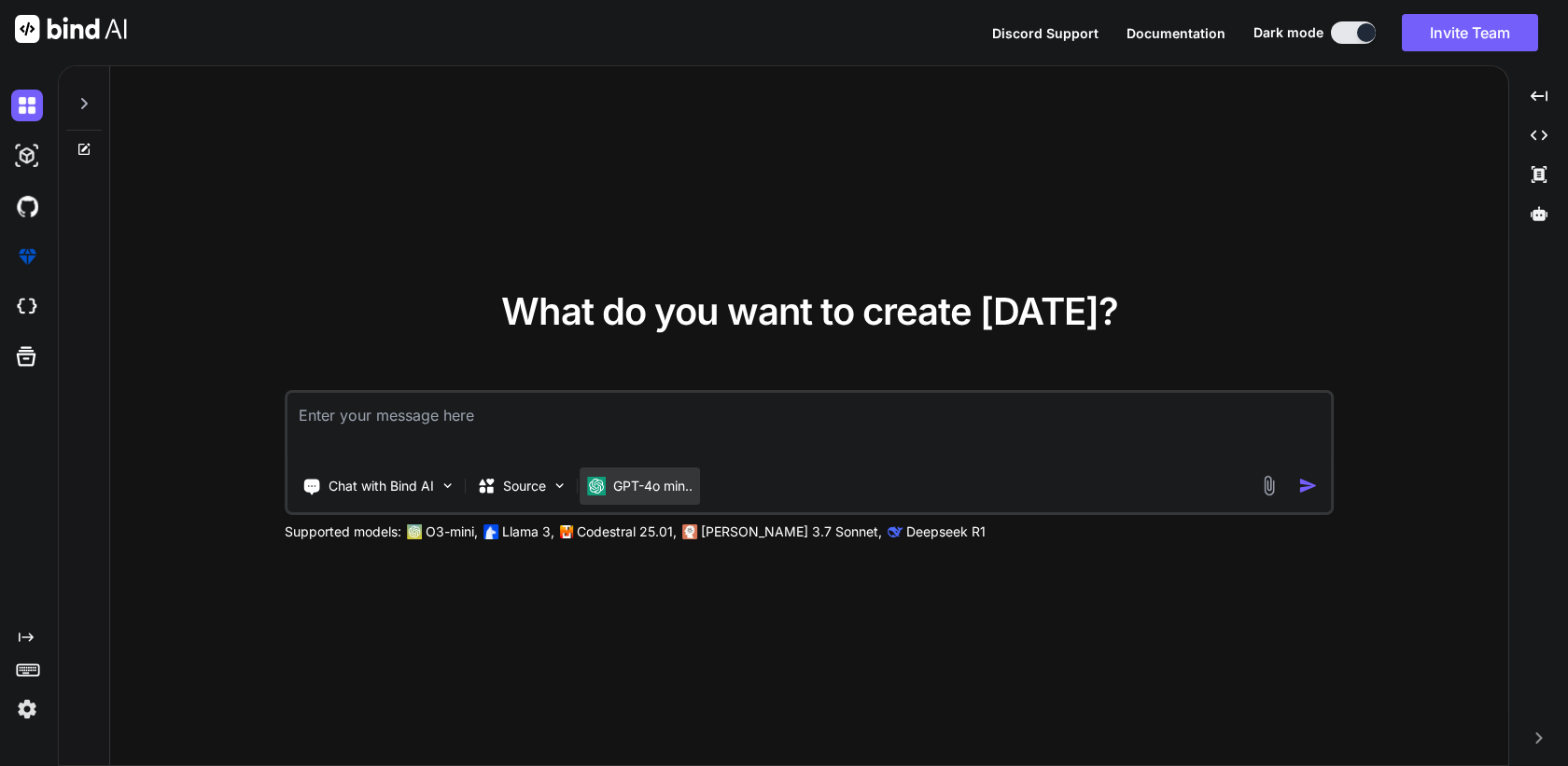
click at [643, 478] on p "GPT-4o min.." at bounding box center [652, 485] width 80 height 19
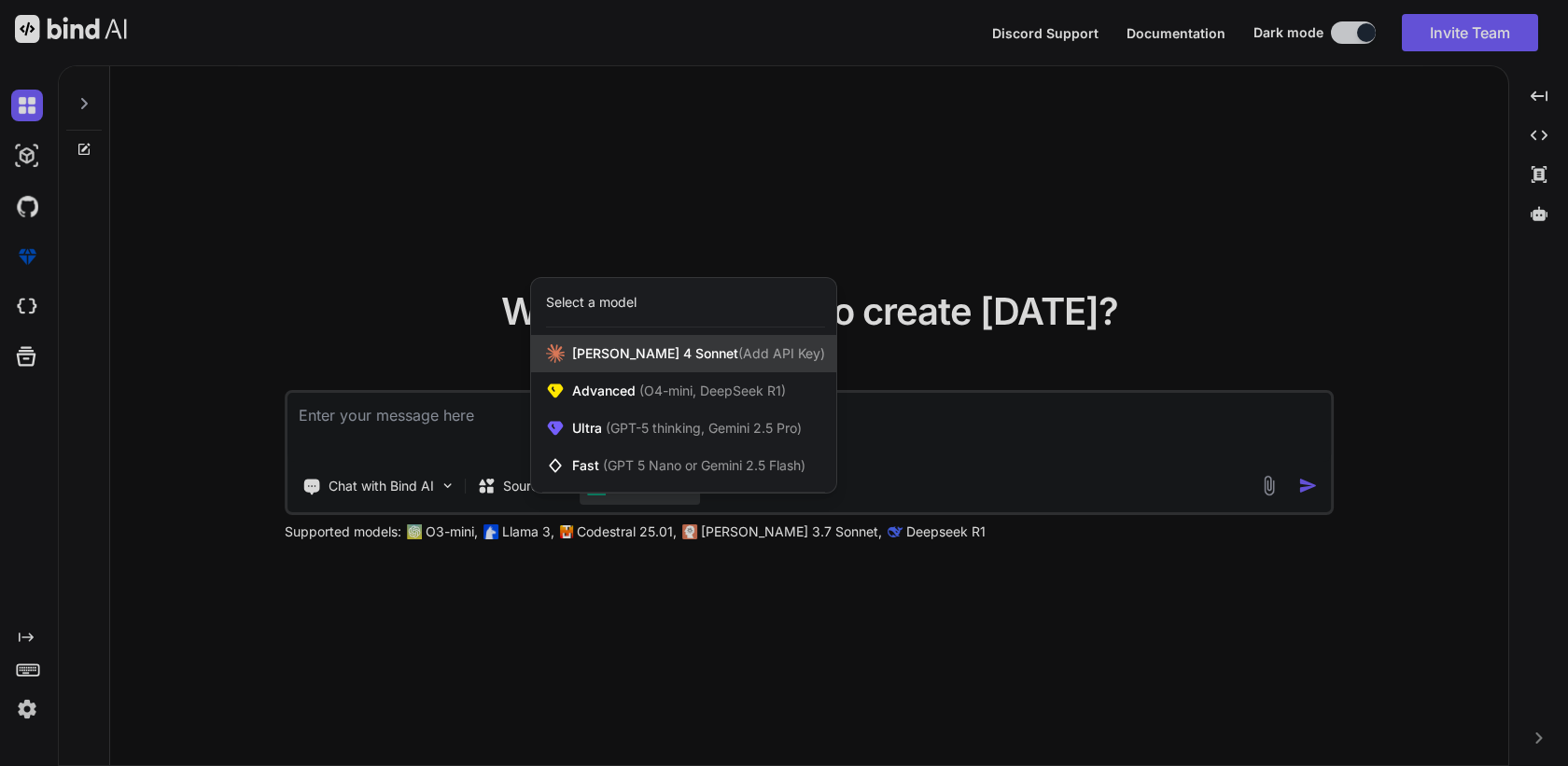
click at [738, 350] on span "(Add API Key)" at bounding box center [781, 353] width 86 height 16
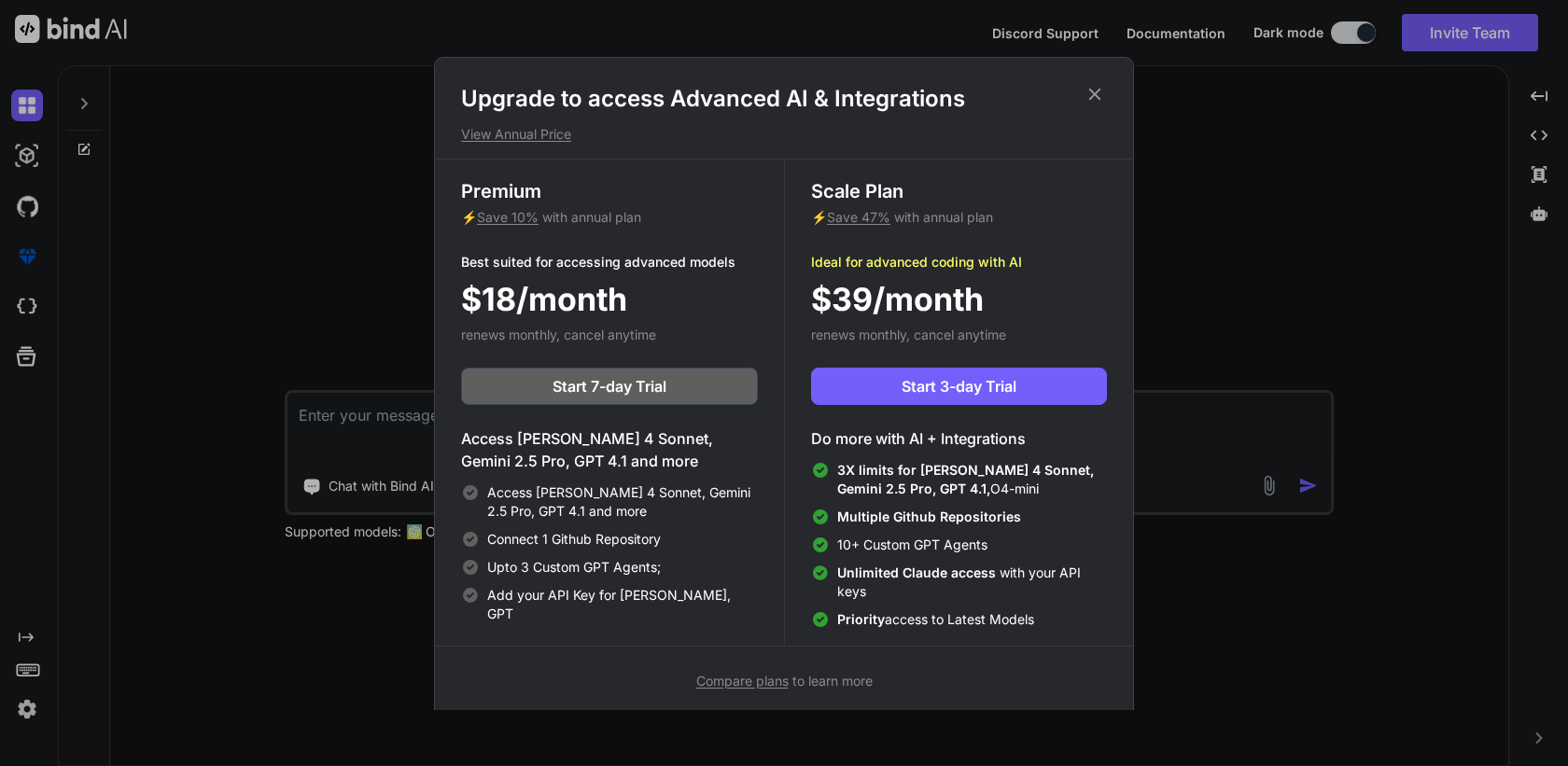
click at [1098, 91] on icon at bounding box center [1094, 93] width 21 height 21
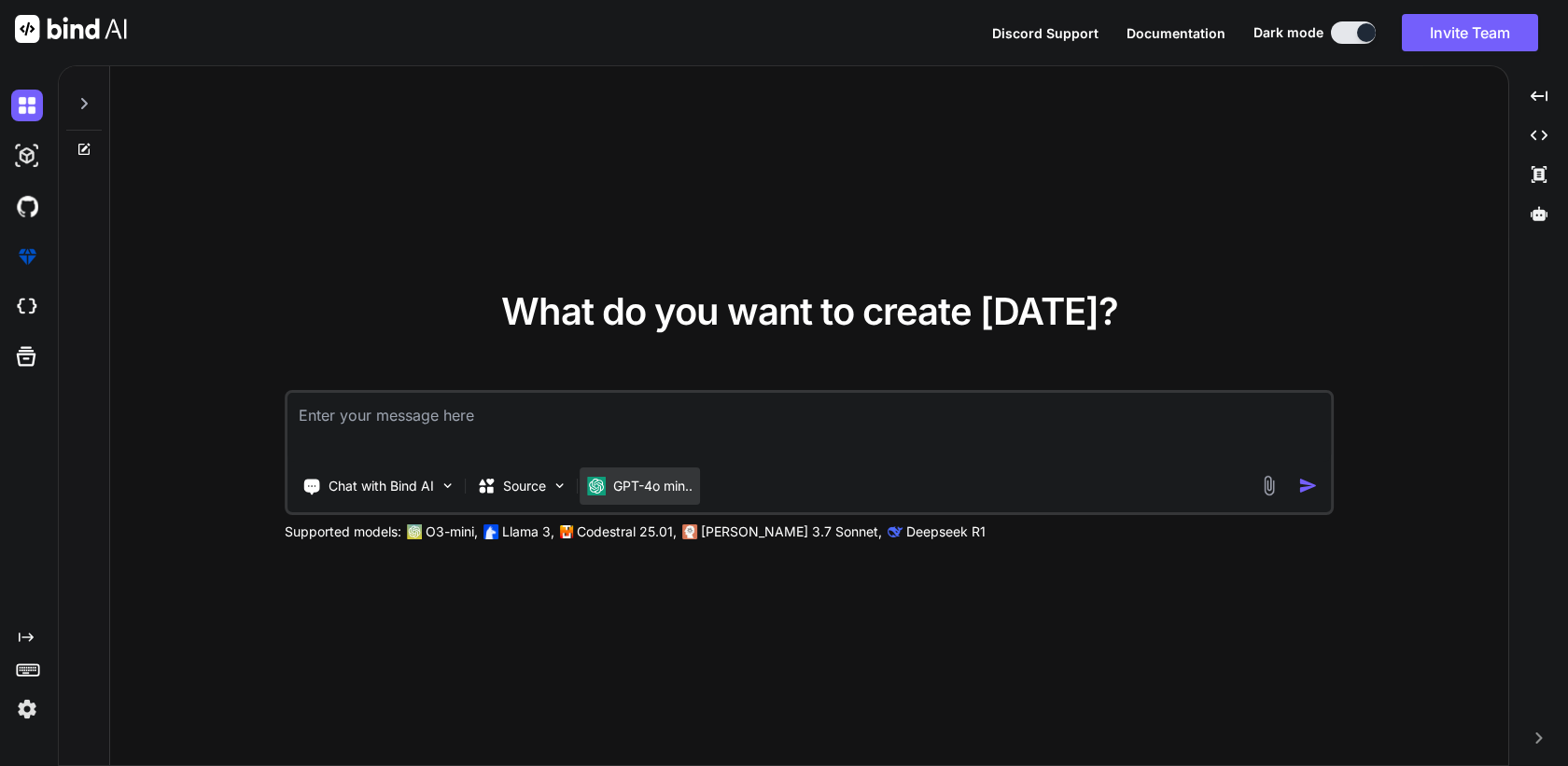
click at [681, 485] on p "GPT-4o min.." at bounding box center [652, 485] width 80 height 19
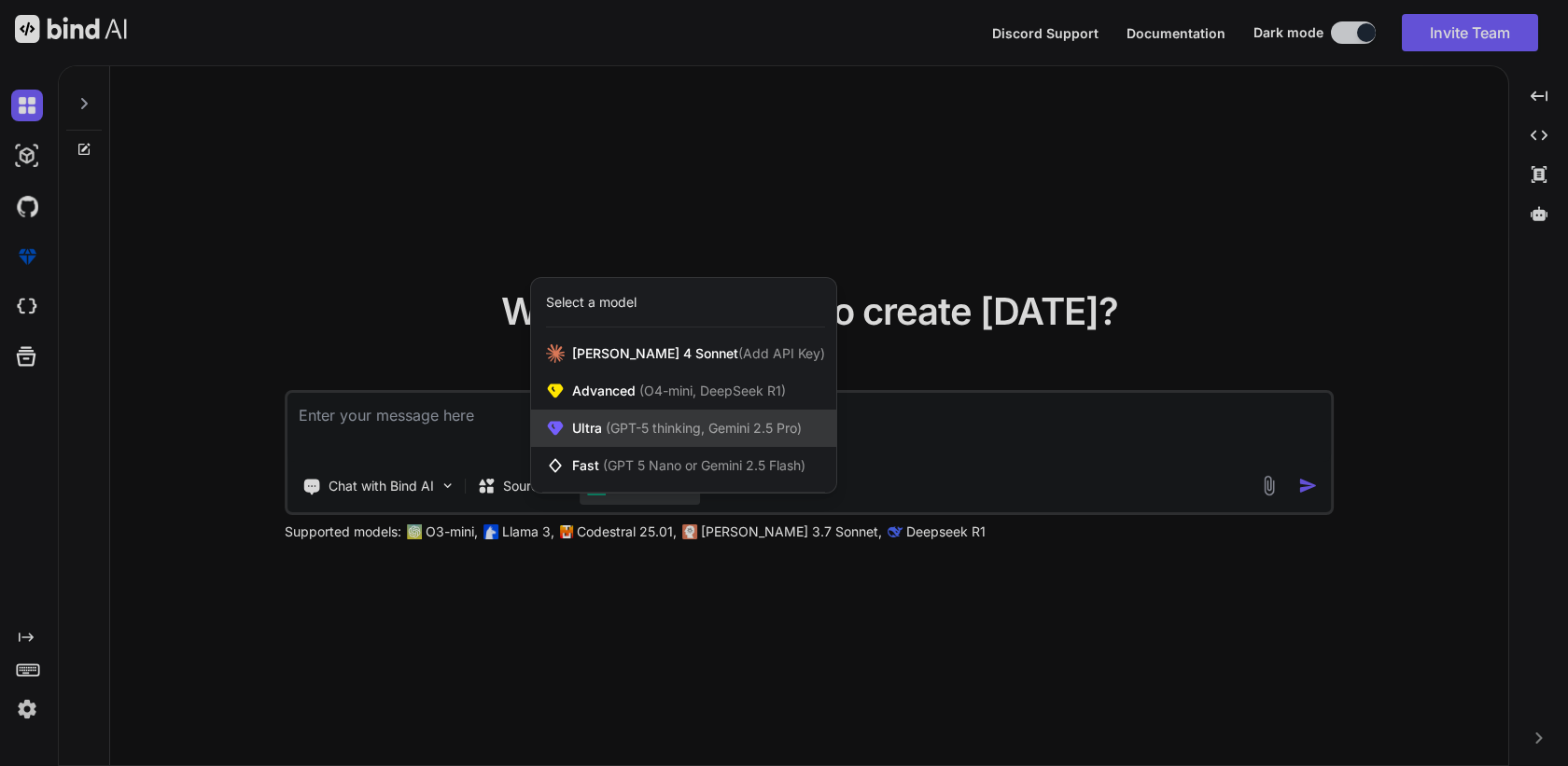
click at [708, 438] on div "Ultra (GPT-5 thinking, Gemini 2.5 Pro)" at bounding box center [684, 428] width 306 height 37
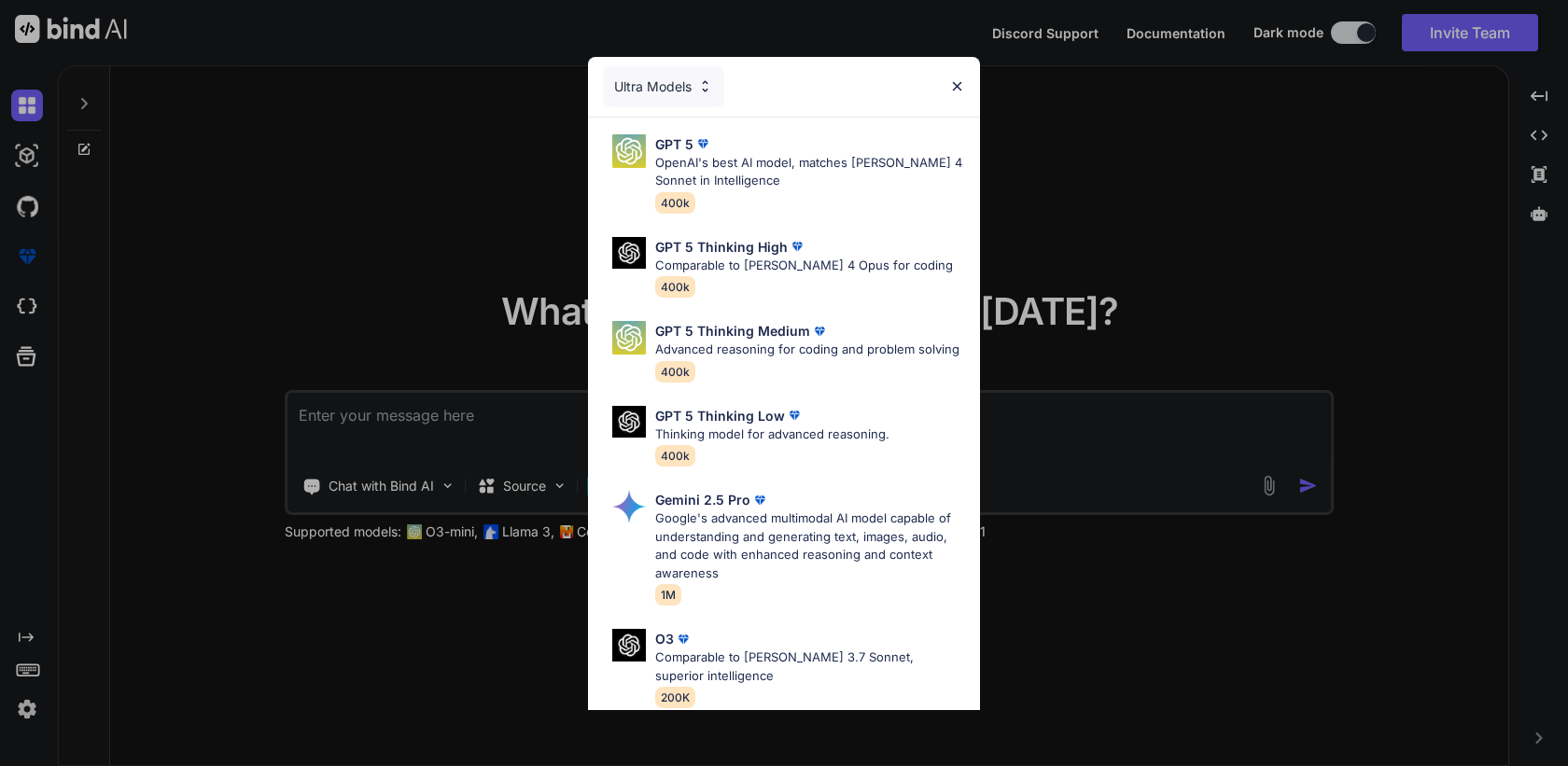
click at [959, 90] on img at bounding box center [957, 86] width 16 height 16
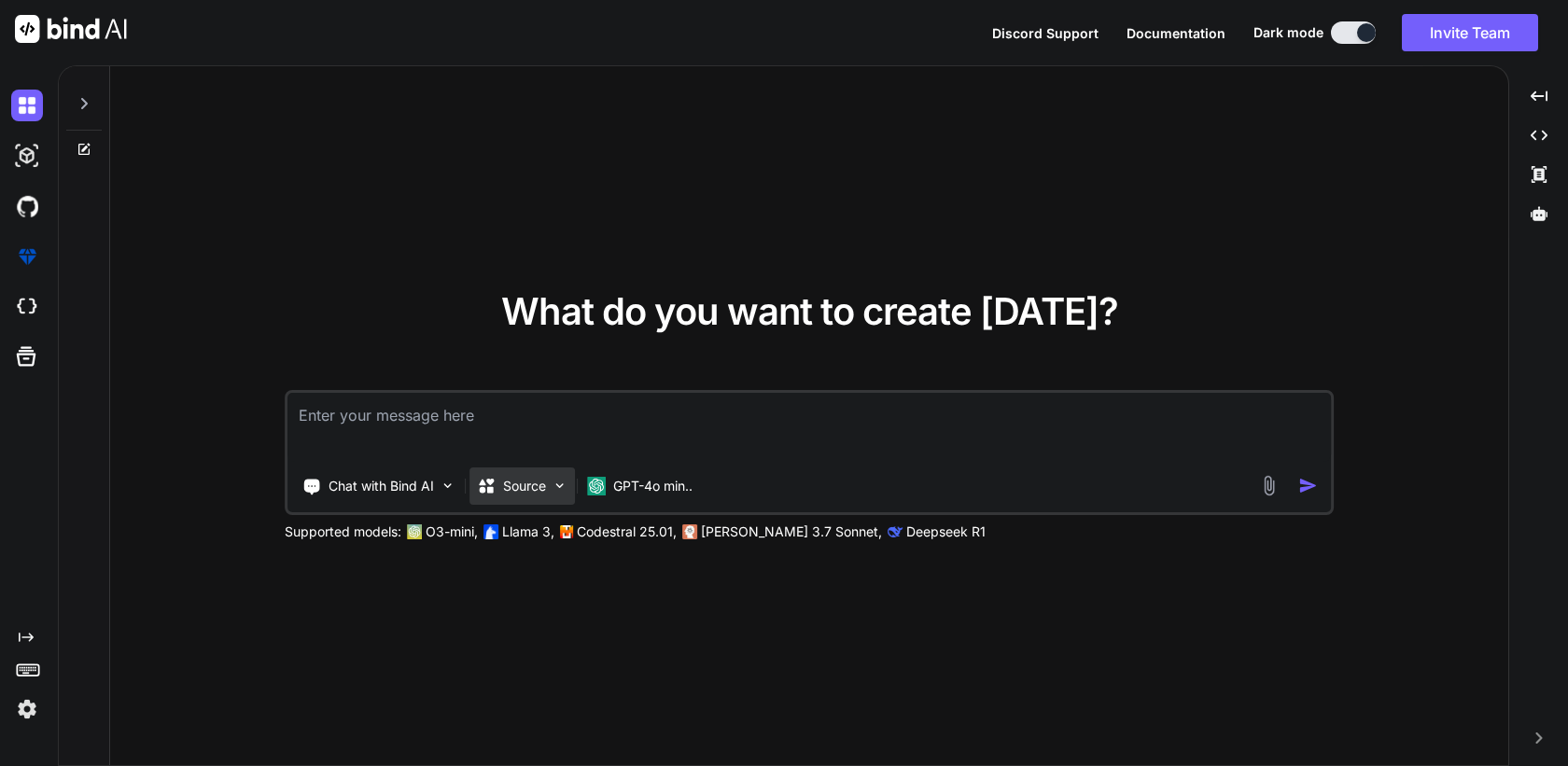
click at [510, 483] on p "Source" at bounding box center [525, 485] width 43 height 19
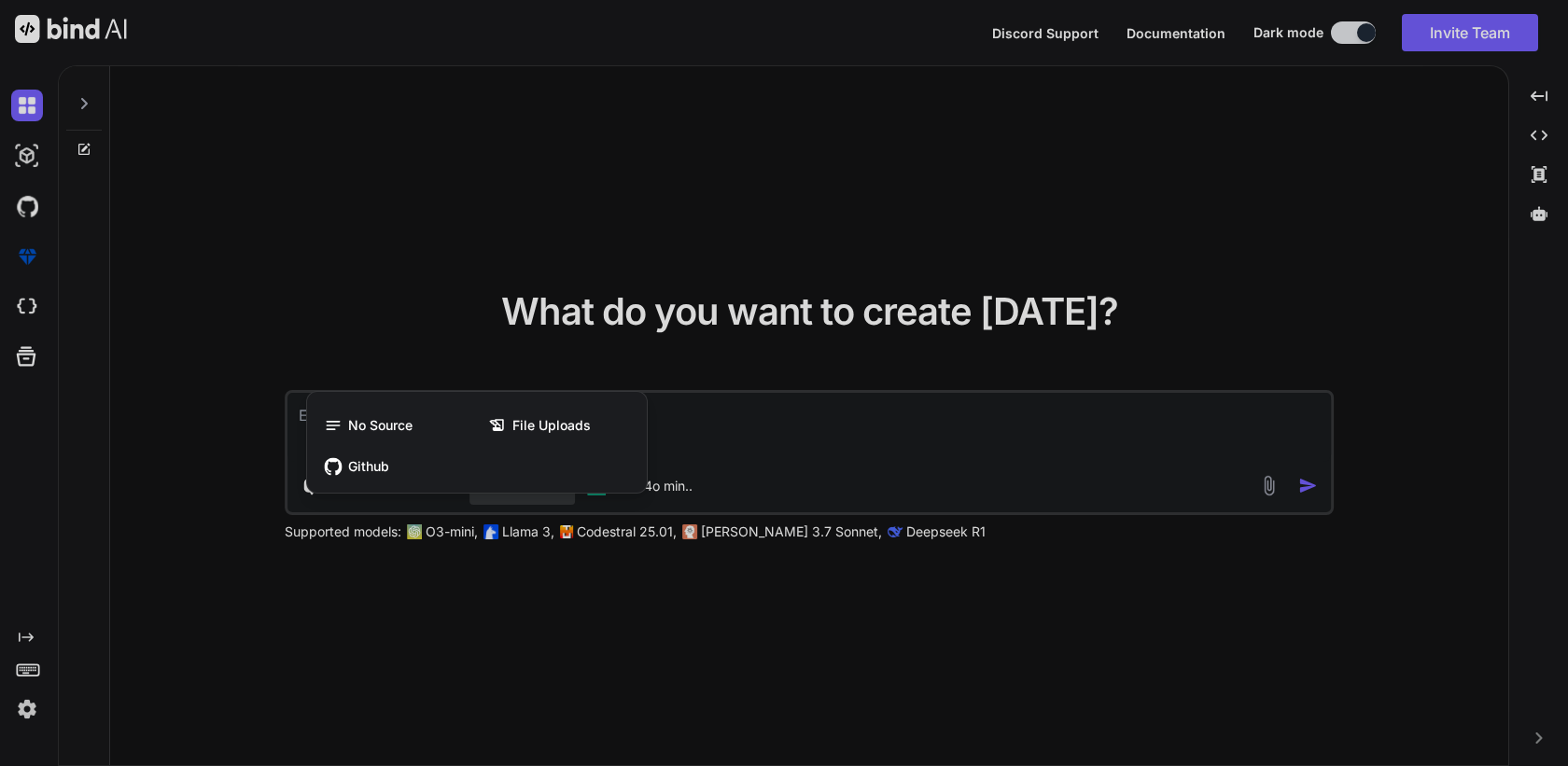
click at [473, 305] on div at bounding box center [784, 383] width 1568 height 766
type textarea "x"
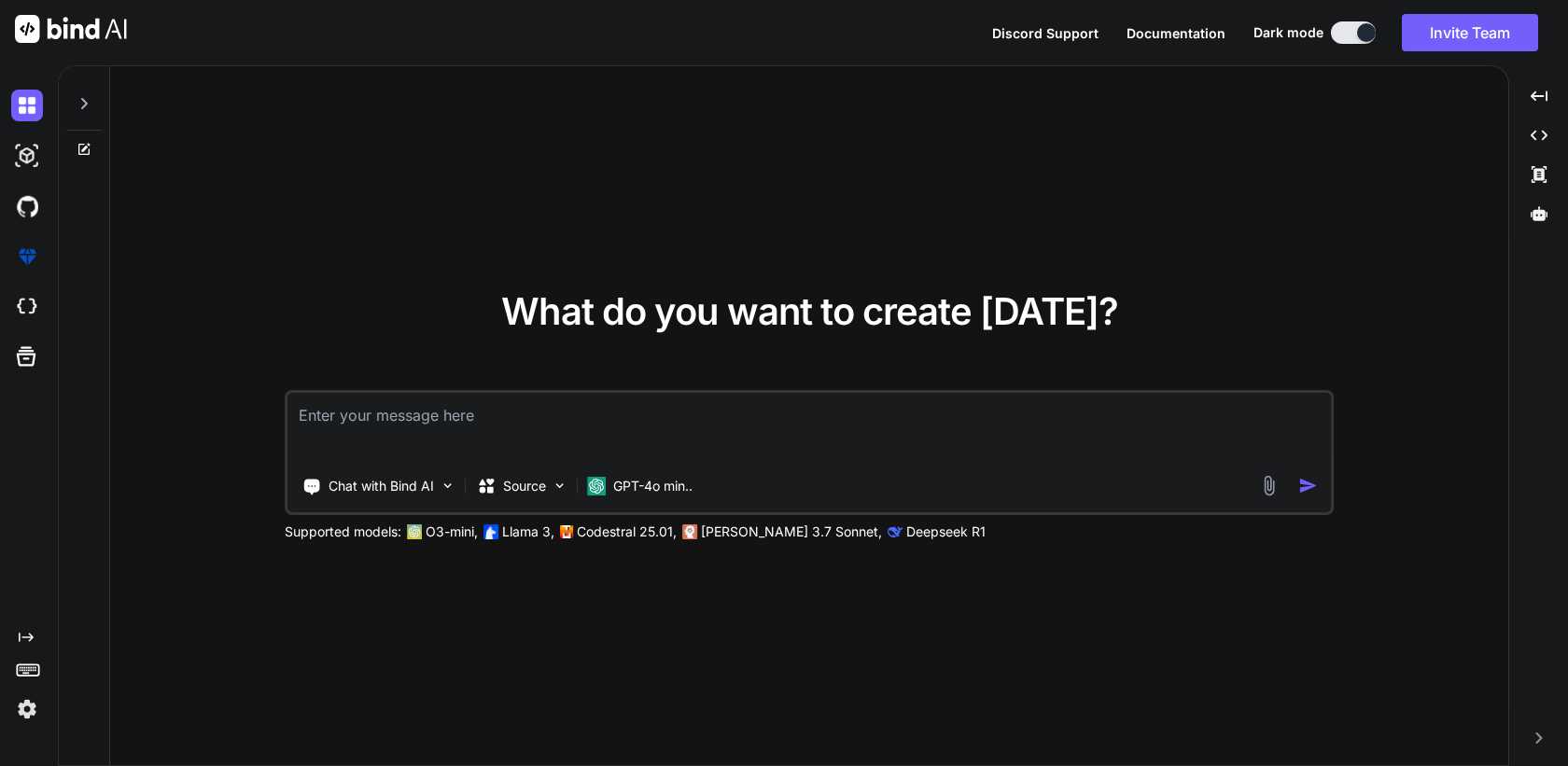
click at [27, 710] on img at bounding box center [27, 709] width 31 height 31
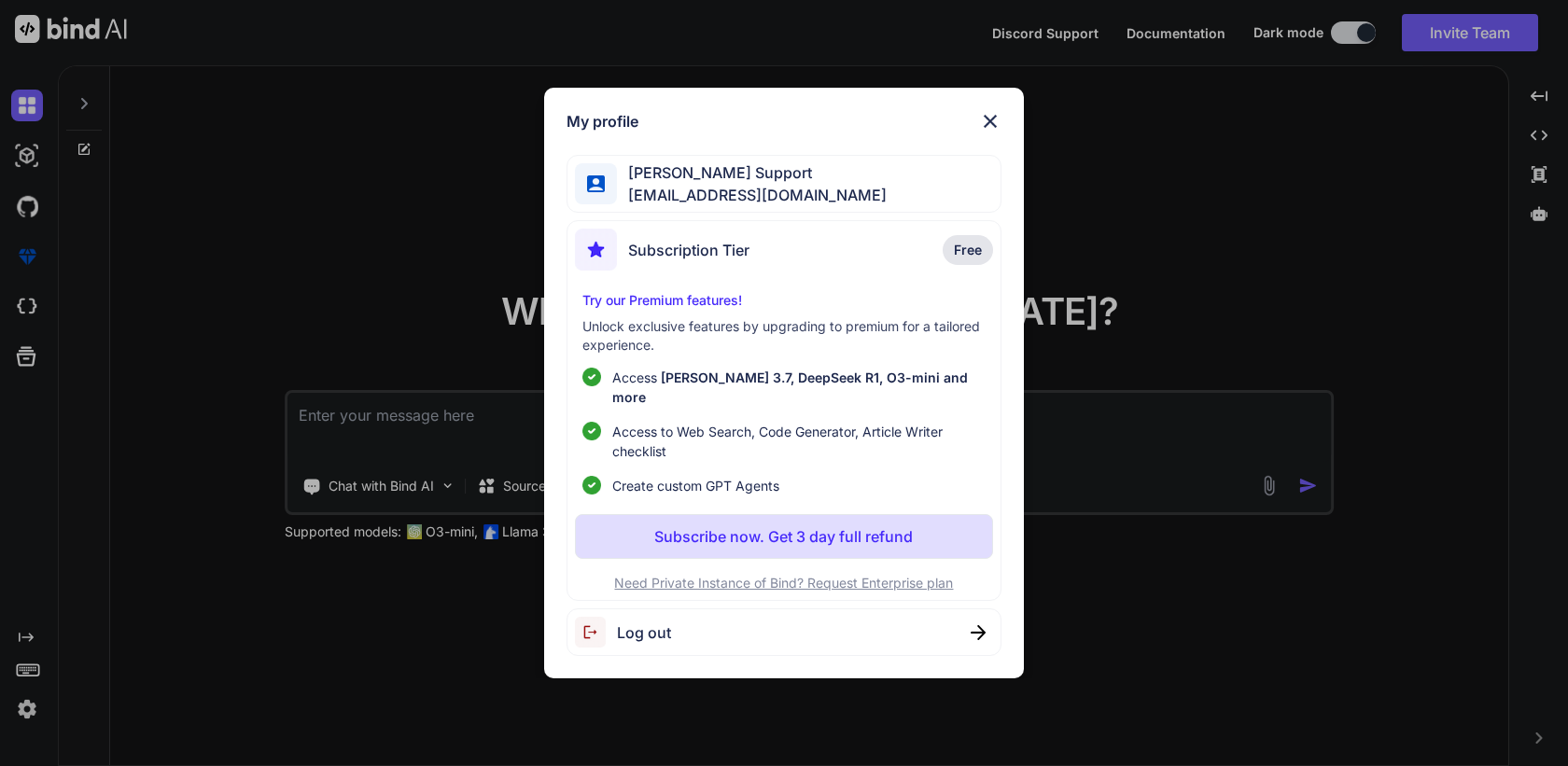
click at [652, 574] on p "Need Private Instance of Bind? Request Enterprise plan" at bounding box center [783, 582] width 418 height 19
click at [991, 133] on img at bounding box center [989, 121] width 23 height 23
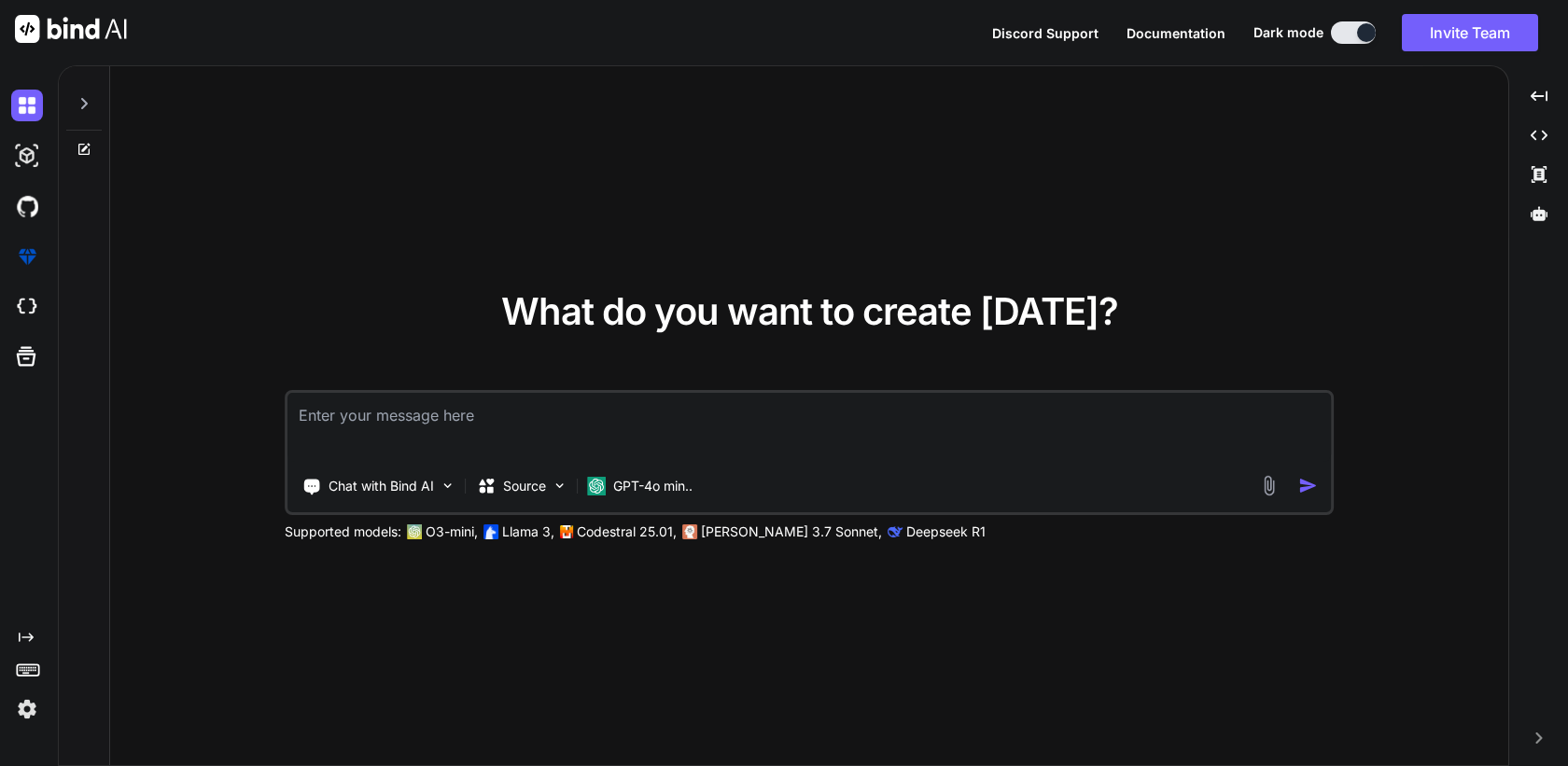
click at [28, 706] on img at bounding box center [27, 709] width 31 height 31
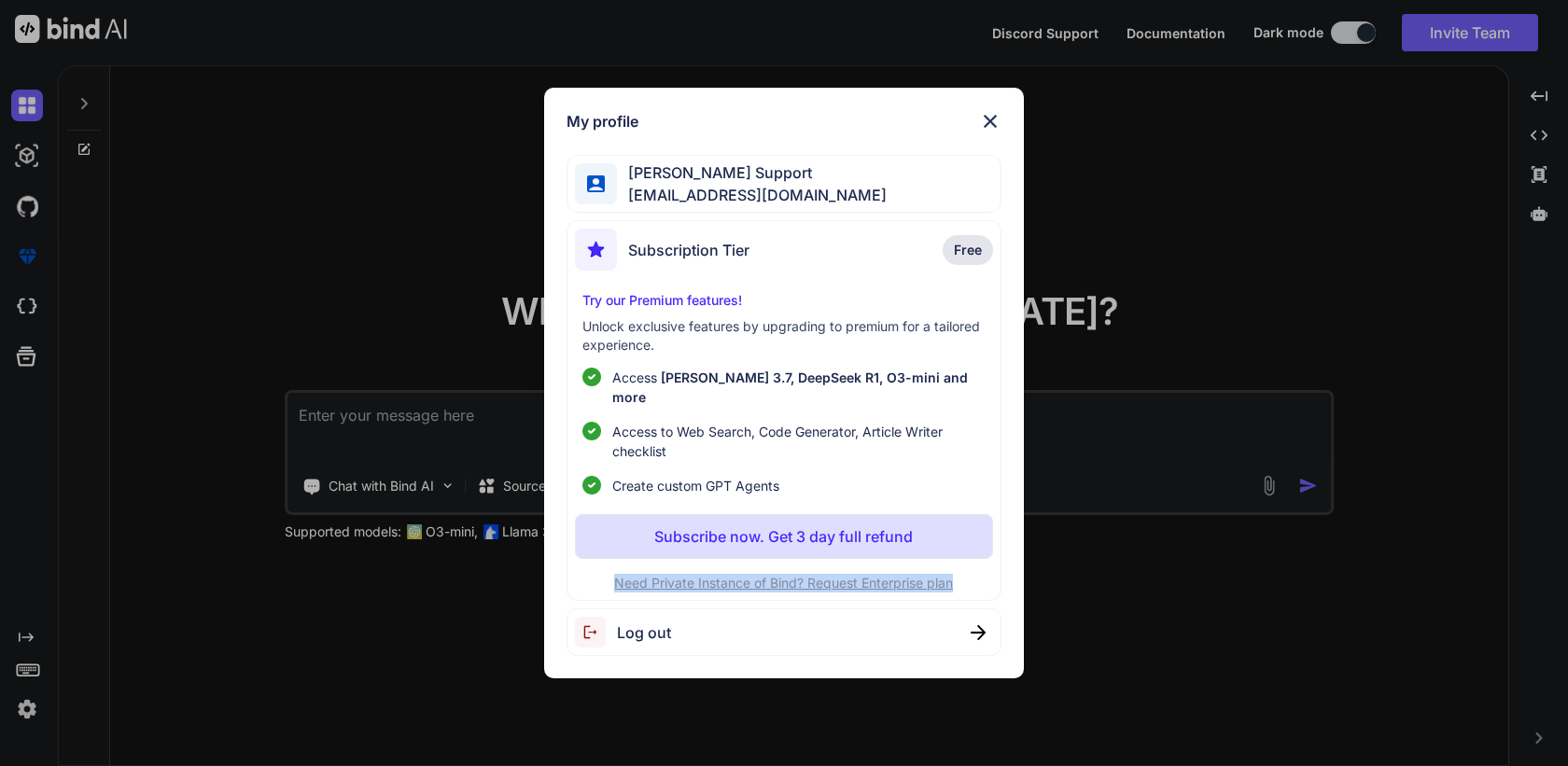
copy p "Need Private Instance of Bind? Request Enterprise plan"
drag, startPoint x: 978, startPoint y: 580, endPoint x: 573, endPoint y: 574, distance: 405.0
click at [573, 574] on div "Subscription Tier Free Try our Premium features! Unlock exclusive features by u…" at bounding box center [784, 410] width 434 height 381
